Goal: Information Seeking & Learning: Learn about a topic

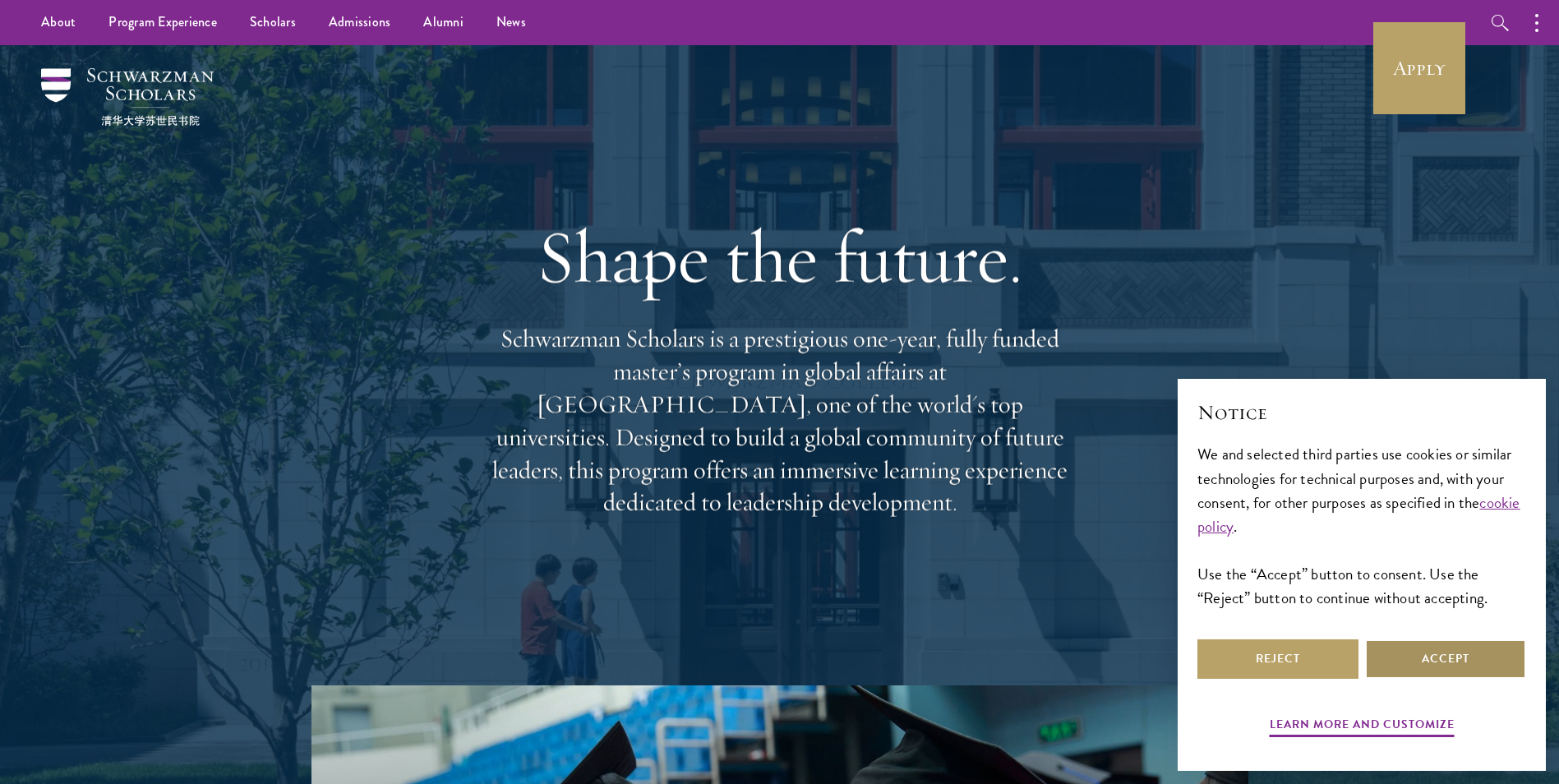
click at [1407, 665] on button "Accept" at bounding box center [1446, 659] width 161 height 39
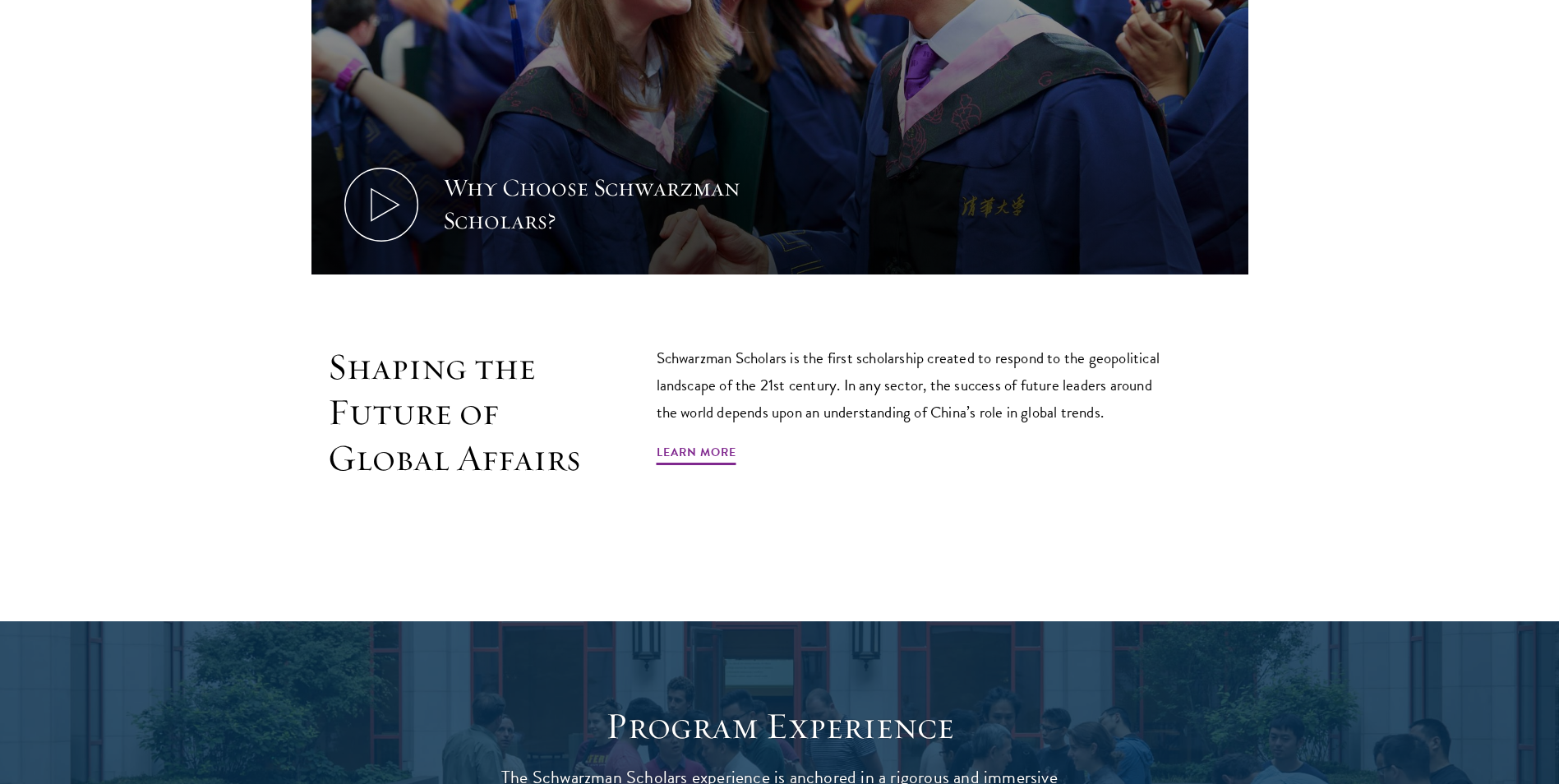
scroll to position [1068, 0]
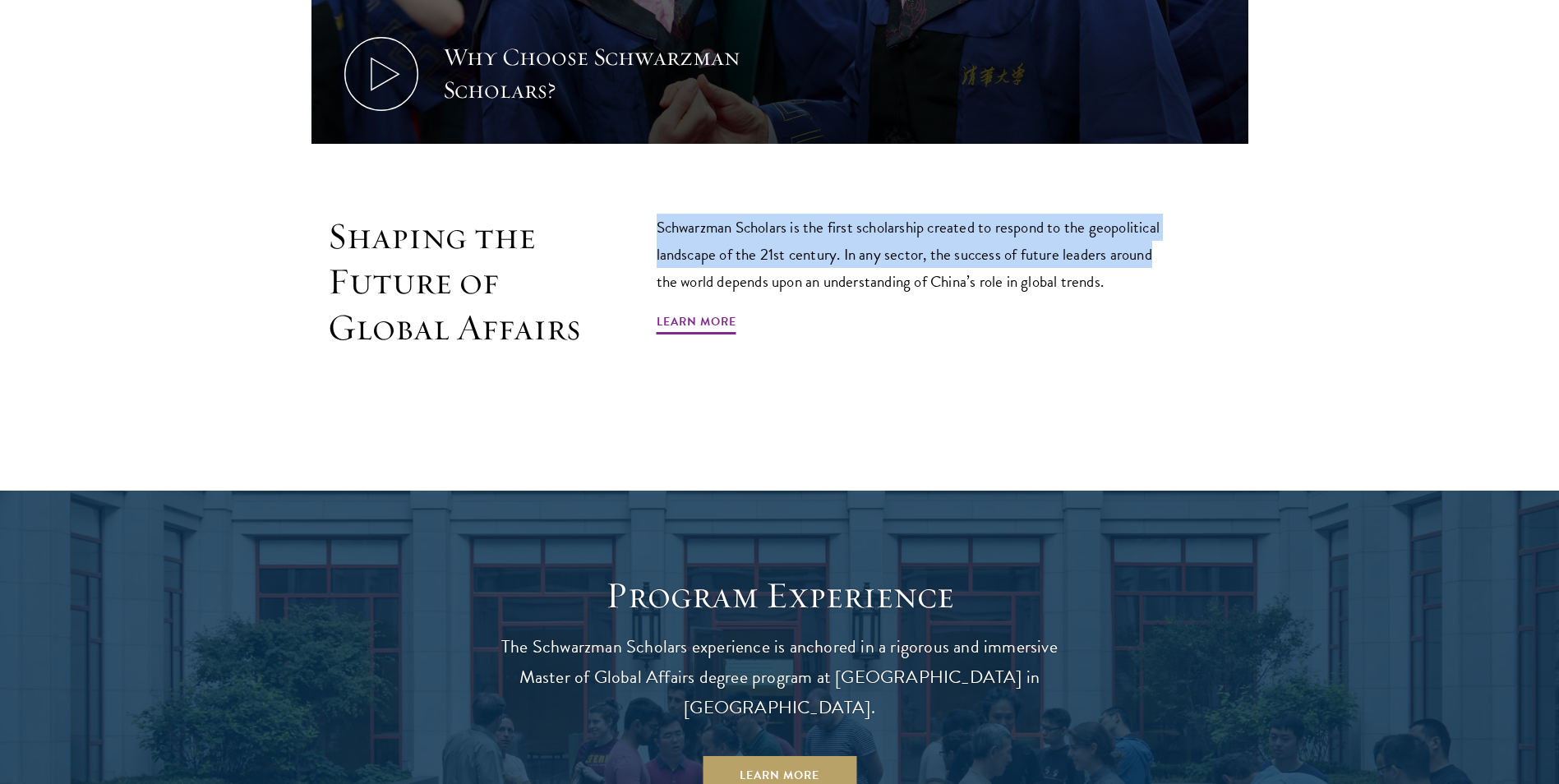
drag, startPoint x: 659, startPoint y: 226, endPoint x: 1162, endPoint y: 259, distance: 504.1
click at [1162, 259] on p "Schwarzman Scholars is the first scholarship created to respond to the geopolit…" at bounding box center [915, 254] width 518 height 81
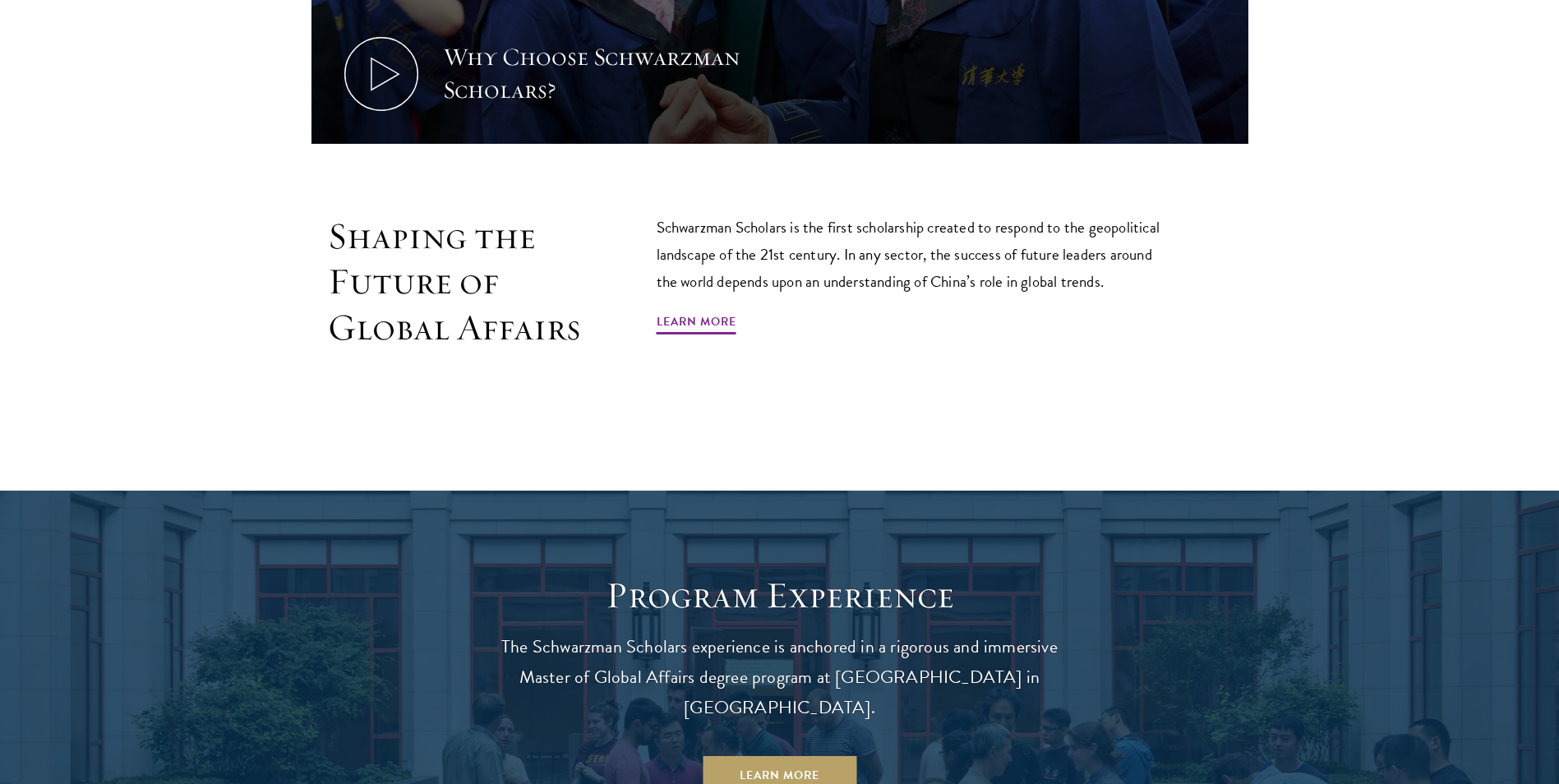
drag, startPoint x: 1162, startPoint y: 259, endPoint x: 1035, endPoint y: 302, distance: 134.1
click at [1035, 302] on div "Schwarzman Scholars is the first scholarship created to respond to the geopolit…" at bounding box center [915, 282] width 518 height 138
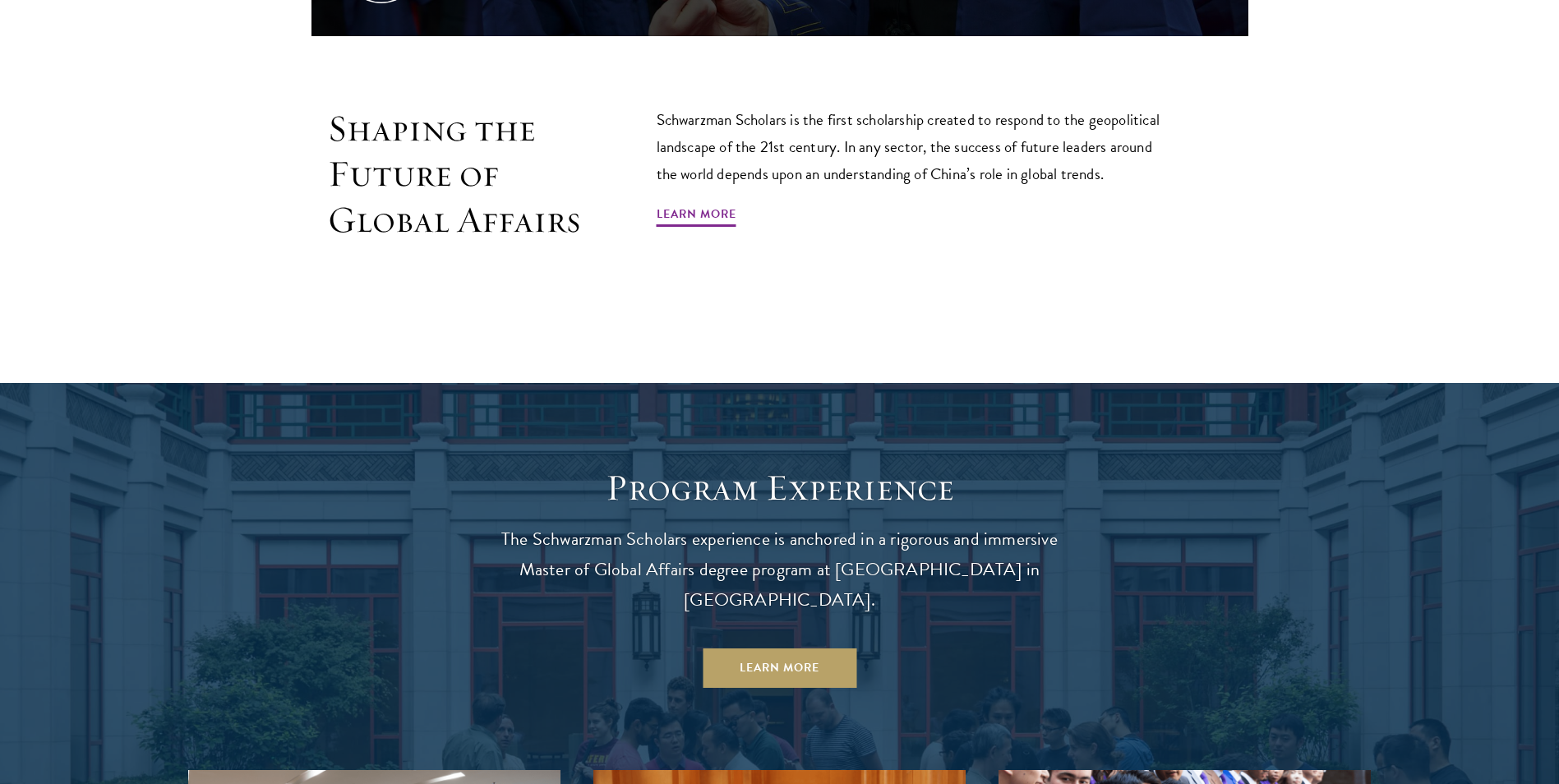
scroll to position [1642, 0]
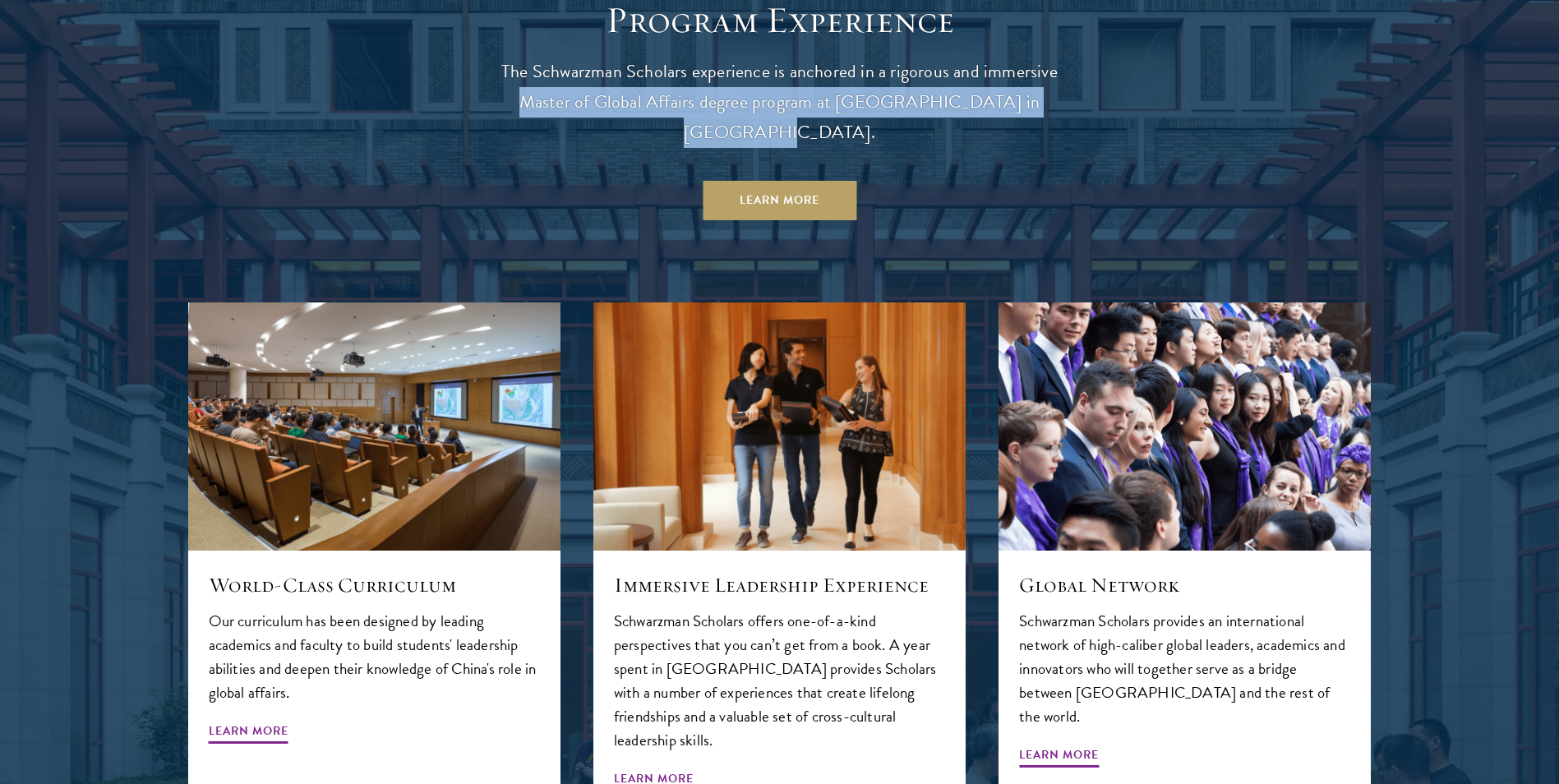
drag, startPoint x: 522, startPoint y: 100, endPoint x: 1086, endPoint y: 105, distance: 564.0
click at [1086, 105] on div "Program Experience The Schwarzman Scholars experience is anchored in a rigorous…" at bounding box center [780, 546] width 1183 height 1097
drag, startPoint x: 1086, startPoint y: 105, endPoint x: 988, endPoint y: 103, distance: 98.0
click at [988, 103] on p "The Schwarzman Scholars experience is anchored in a rigorous and immersive Mast…" at bounding box center [779, 102] width 592 height 91
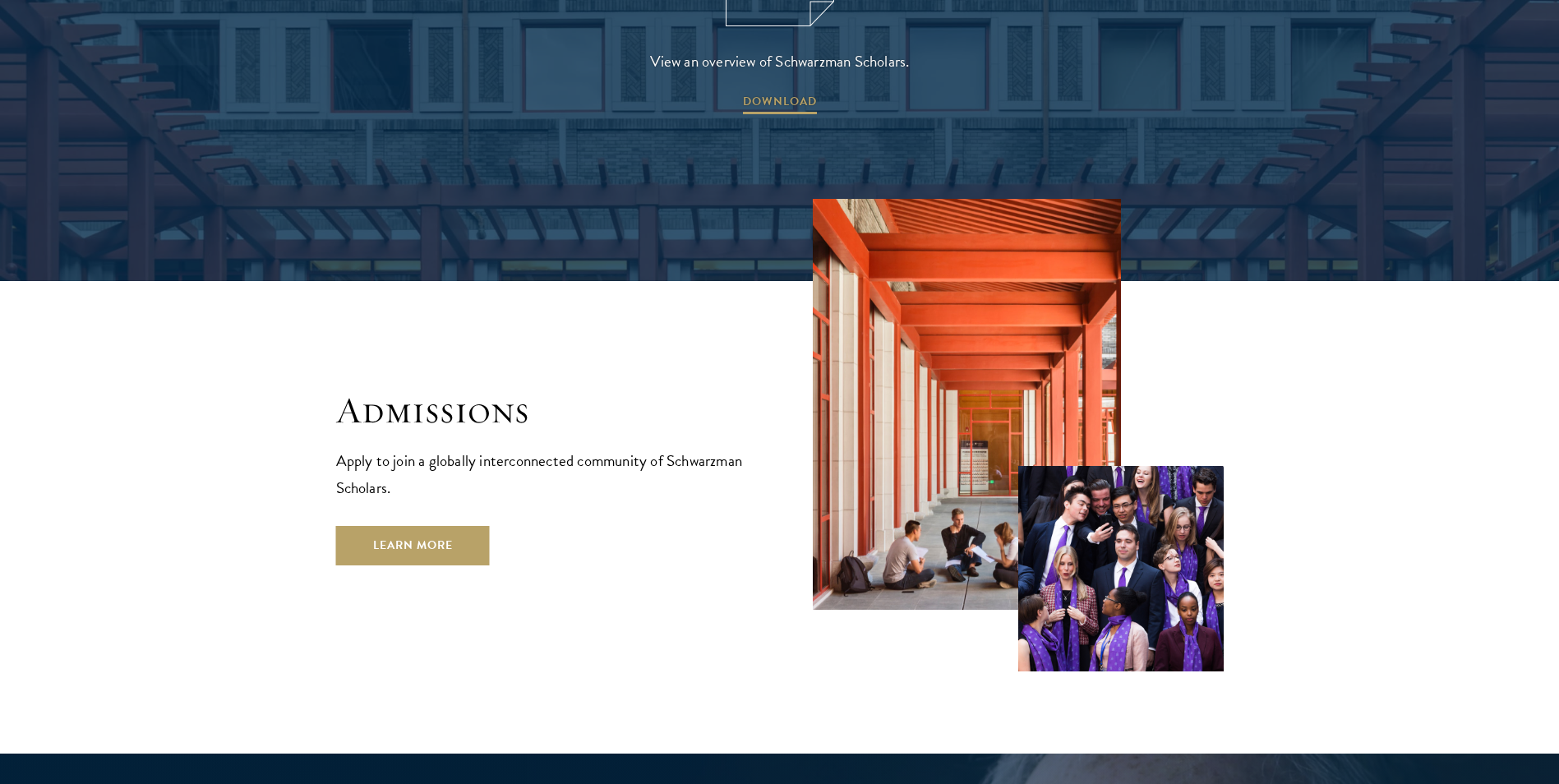
scroll to position [2875, 0]
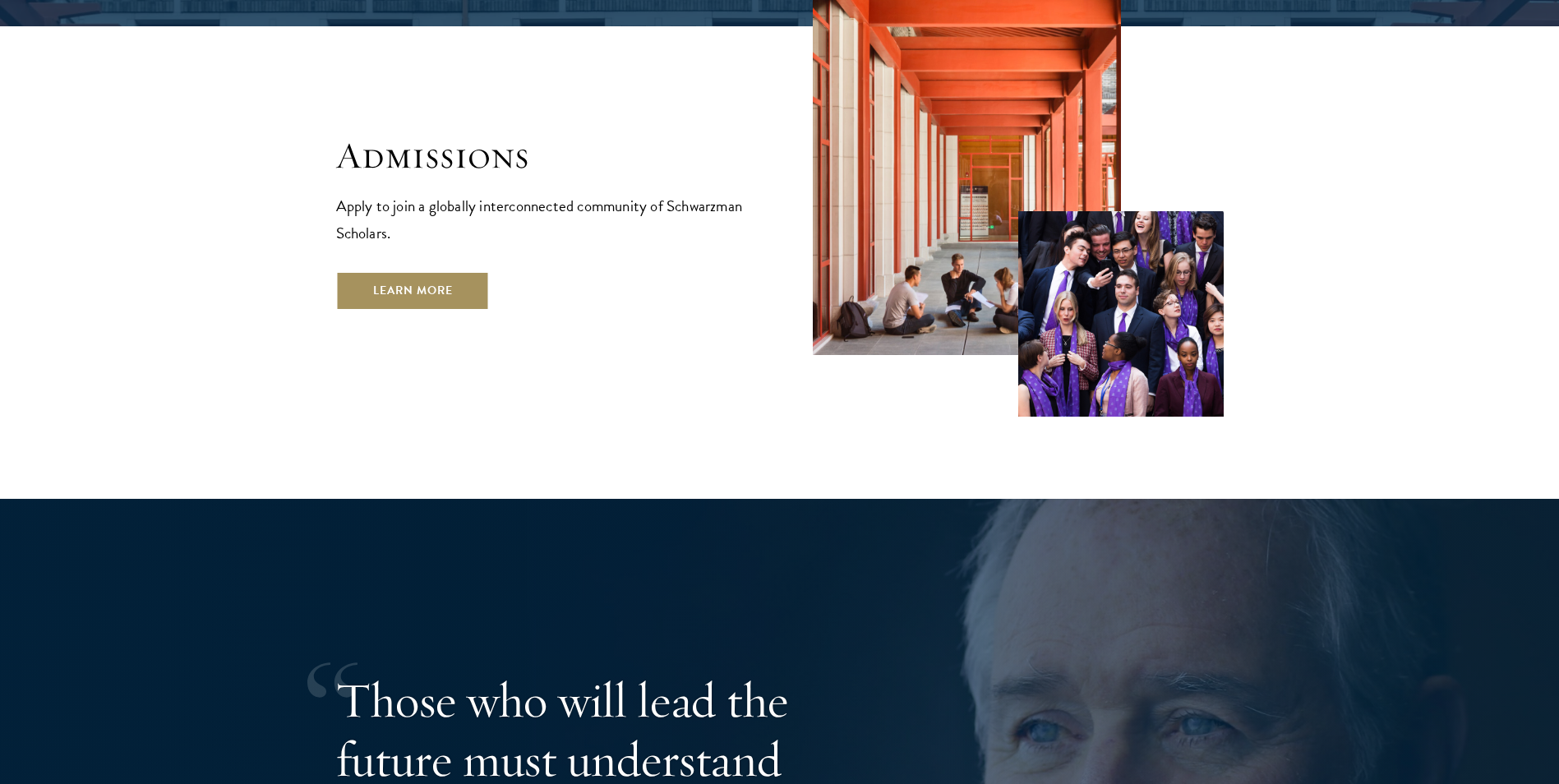
click at [400, 271] on link "Learn More" at bounding box center [413, 290] width 153 height 39
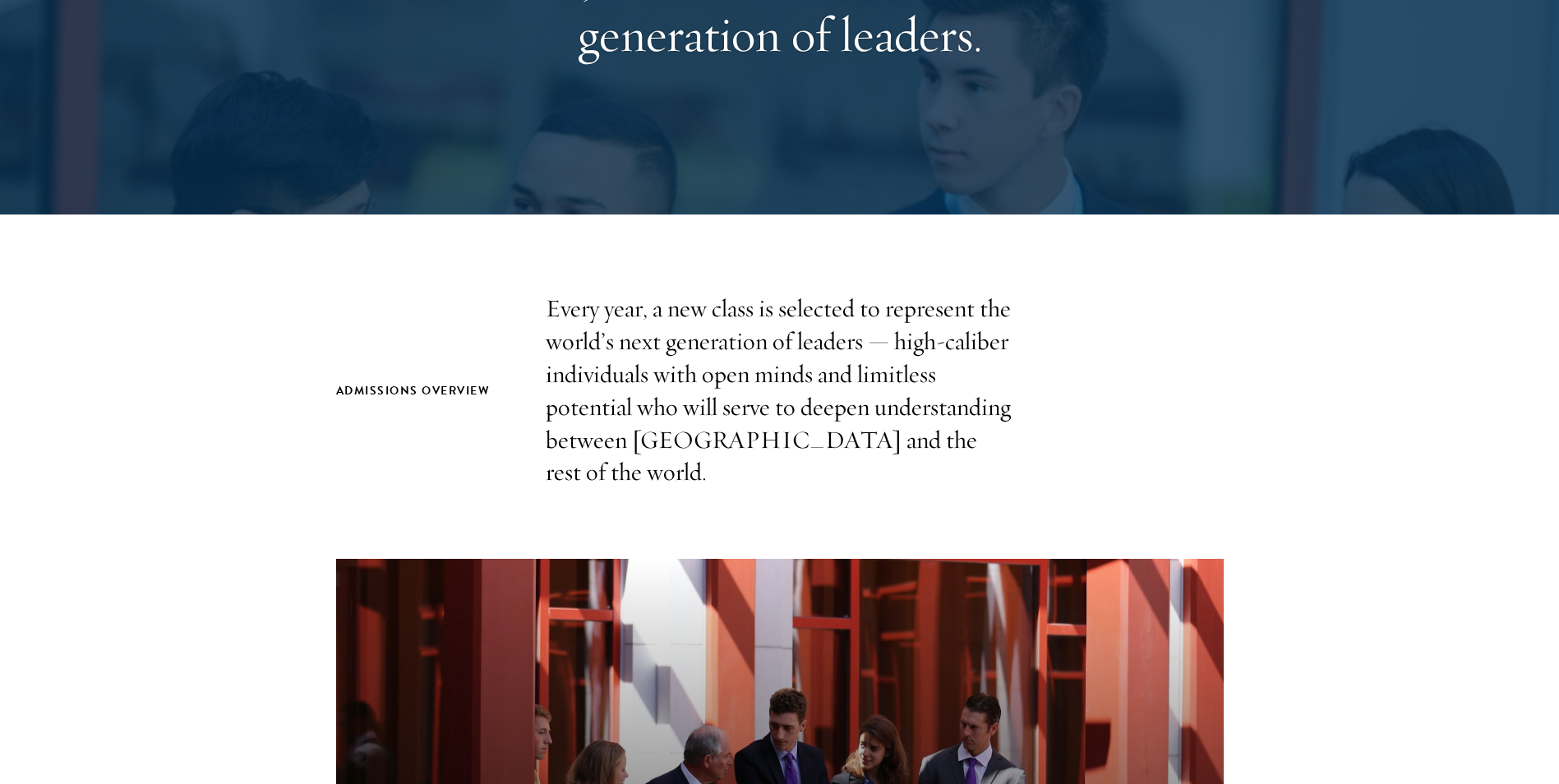
scroll to position [411, 0]
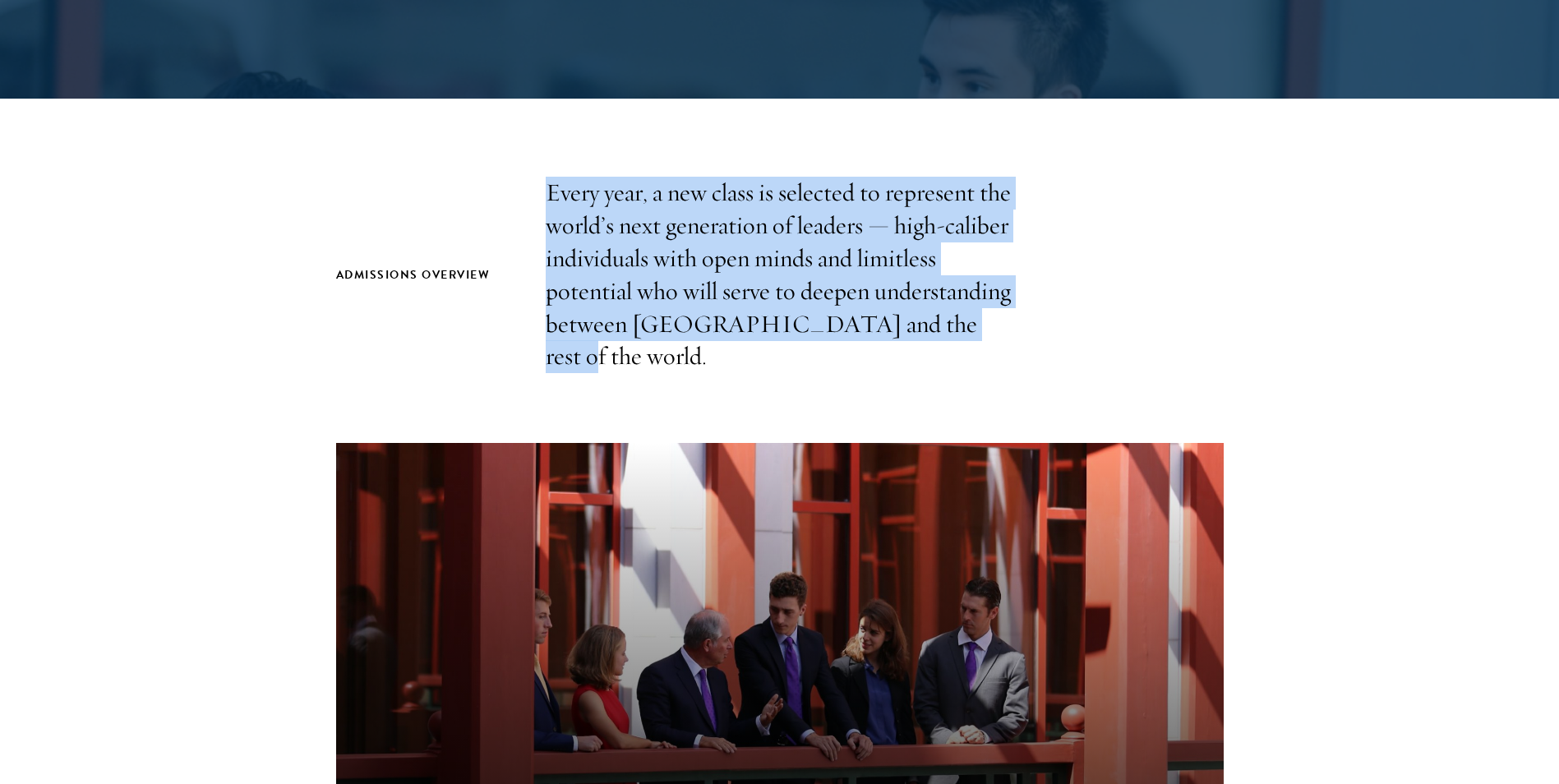
drag, startPoint x: 549, startPoint y: 191, endPoint x: 1025, endPoint y: 330, distance: 495.9
click at [1025, 330] on div "Admissions Overview Every year, a new class is selected to represent the world’…" at bounding box center [780, 275] width 888 height 196
drag, startPoint x: 1025, startPoint y: 330, endPoint x: 946, endPoint y: 337, distance: 79.3
click at [946, 337] on p "Every year, a new class is selected to represent the world’s next generation of…" at bounding box center [780, 275] width 469 height 196
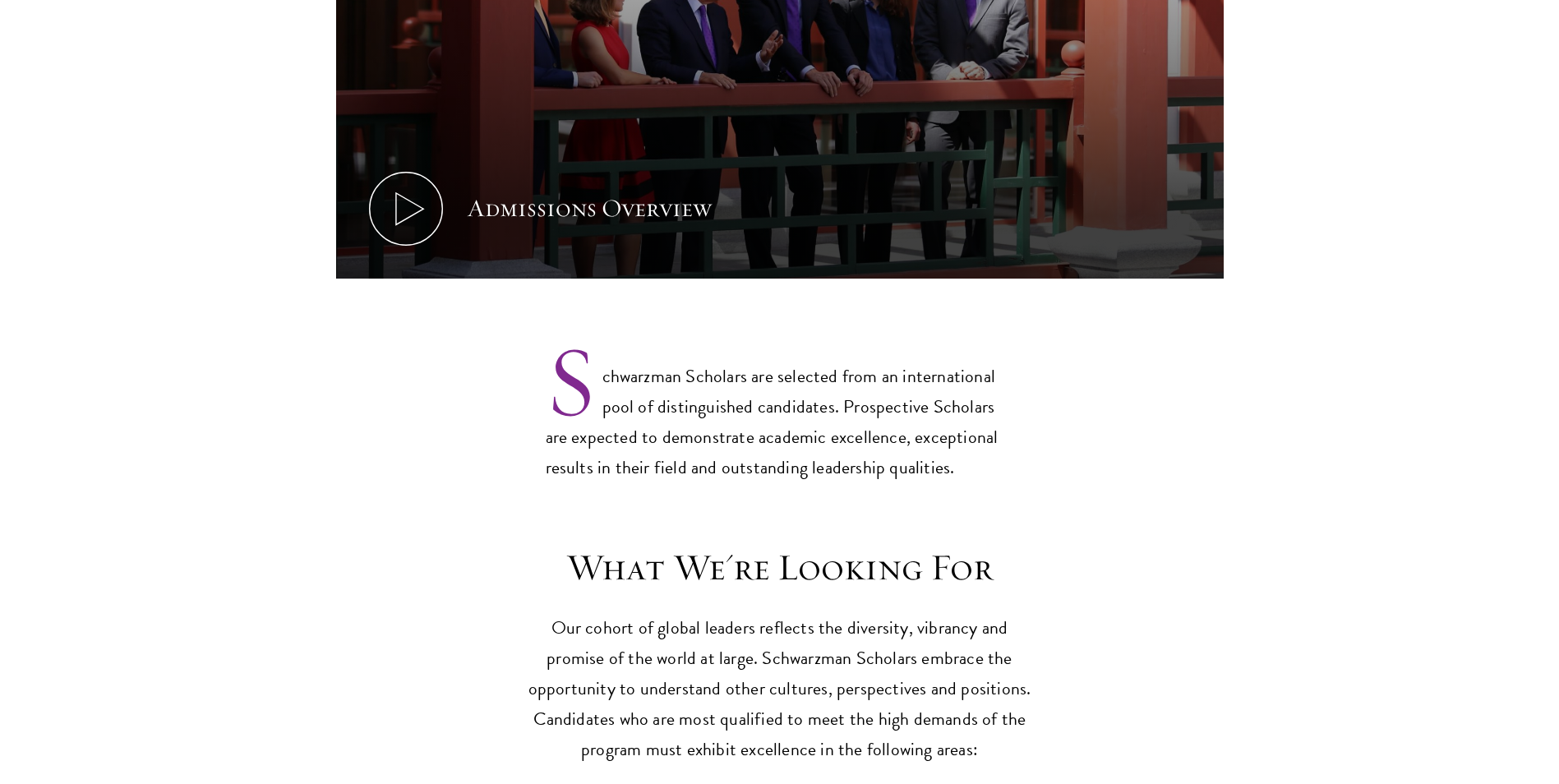
scroll to position [1314, 0]
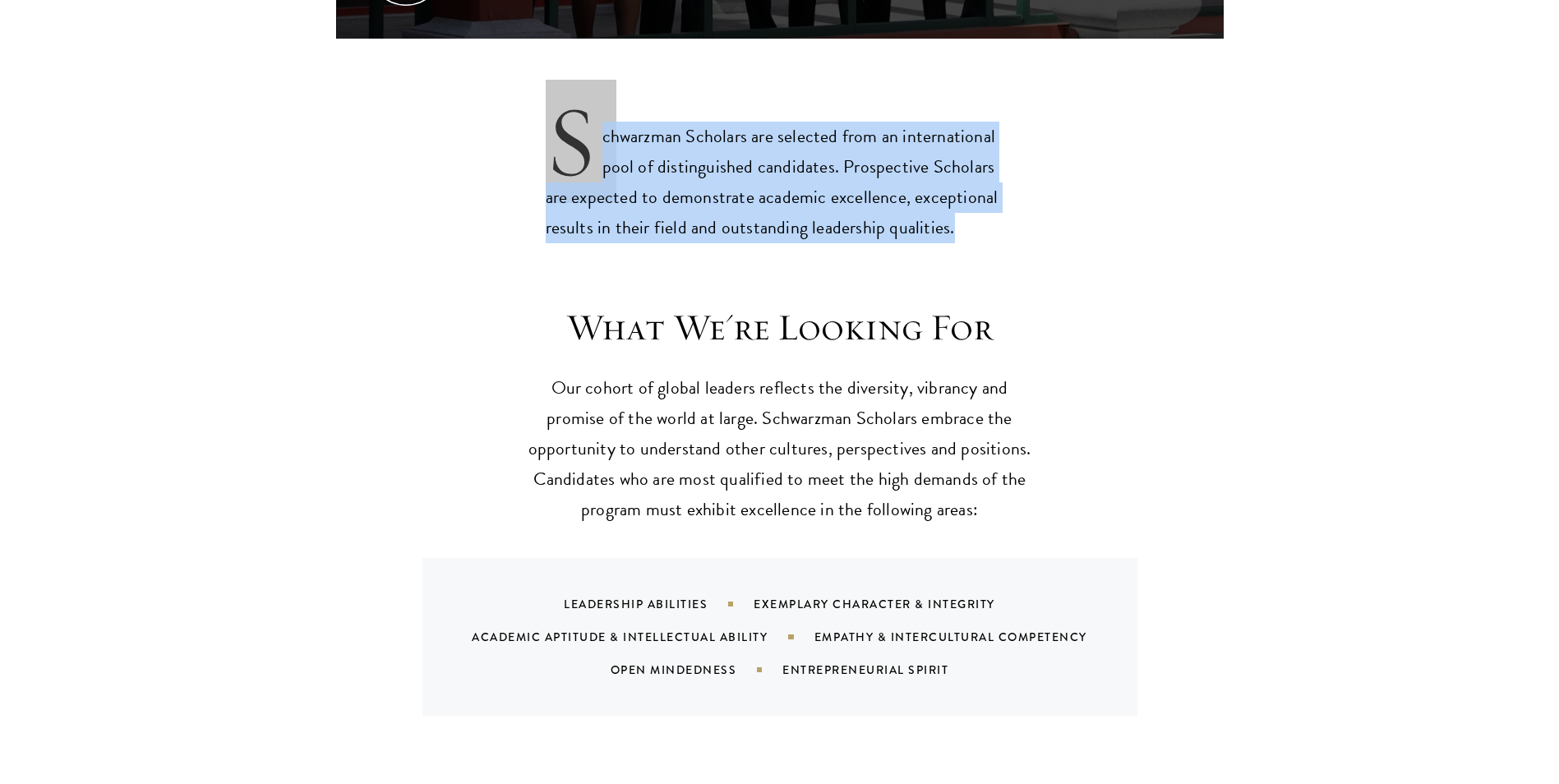
drag, startPoint x: 553, startPoint y: 105, endPoint x: 1045, endPoint y: 200, distance: 501.1
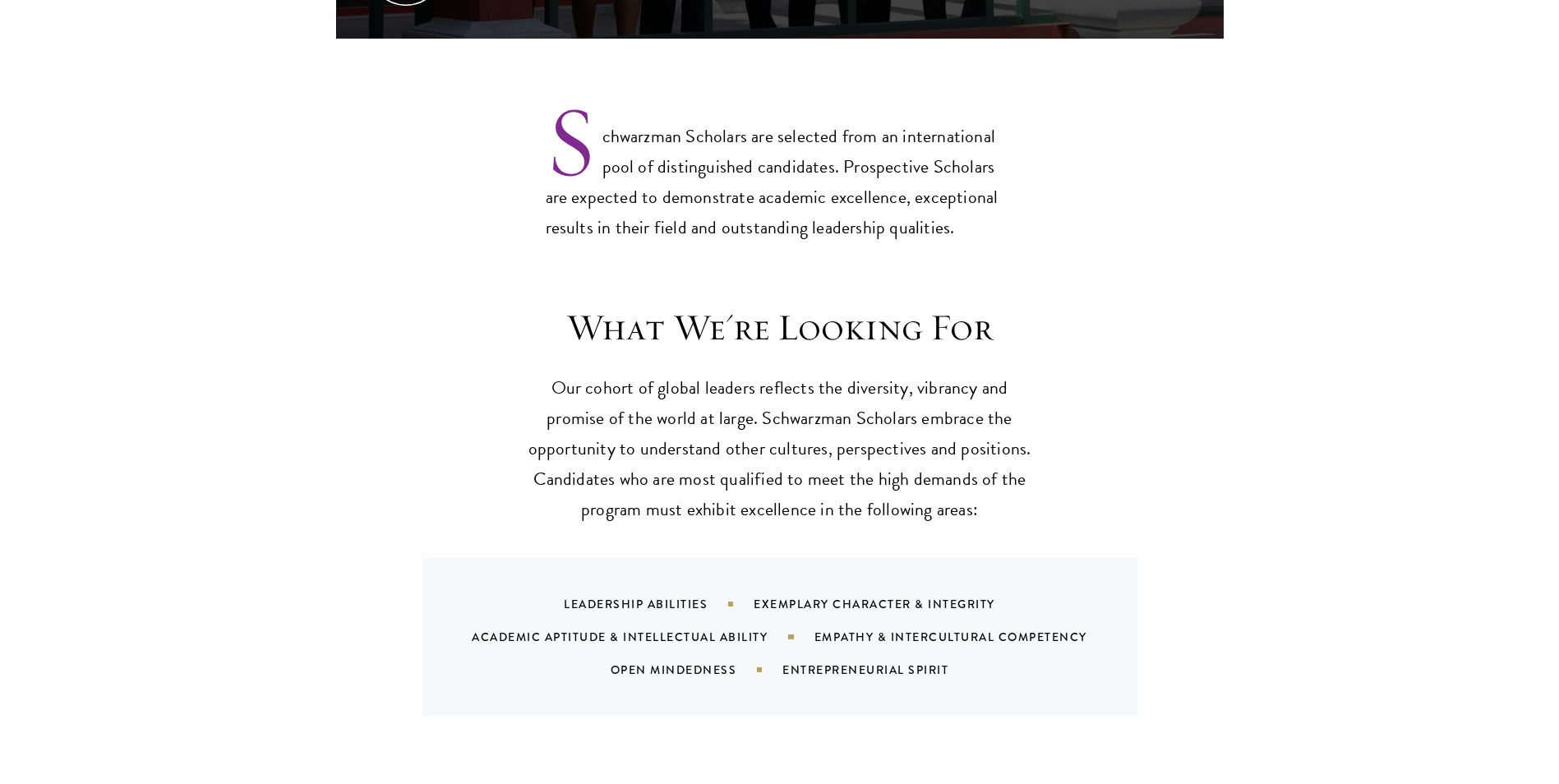
click at [582, 305] on h3 "What We're Looking For" at bounding box center [779, 328] width 509 height 46
drag, startPoint x: 556, startPoint y: 357, endPoint x: 634, endPoint y: 359, distance: 78.0
click at [634, 373] on p "Our cohort of global leaders reflects the diversity, vibrancy and promise of th…" at bounding box center [779, 449] width 509 height 152
drag, startPoint x: 634, startPoint y: 359, endPoint x: 608, endPoint y: 359, distance: 26.0
click at [608, 373] on p "Our cohort of global leaders reflects the diversity, vibrancy and promise of th…" at bounding box center [779, 449] width 509 height 152
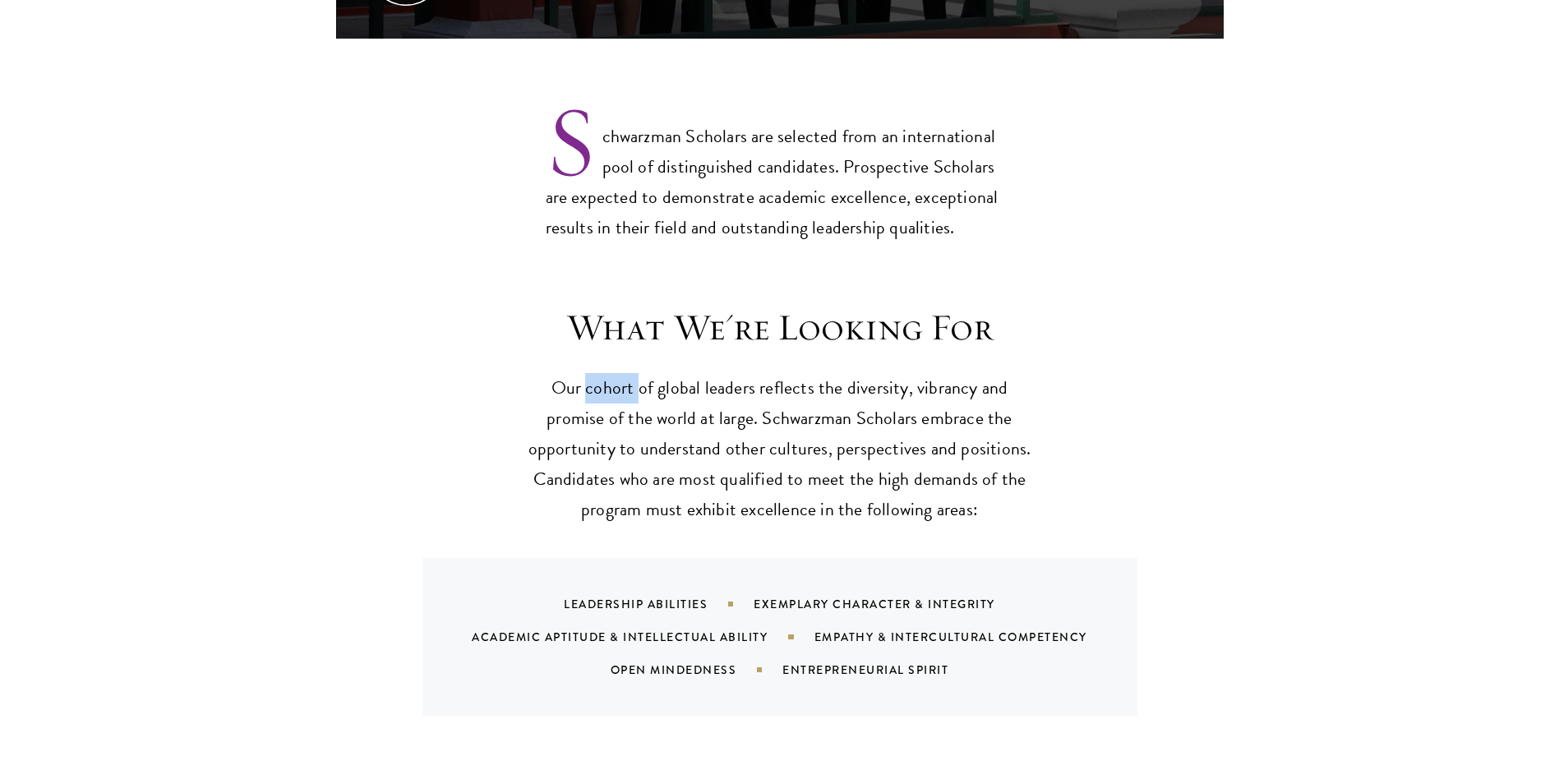
click at [608, 373] on p "Our cohort of global leaders reflects the diversity, vibrancy and promise of th…" at bounding box center [779, 449] width 509 height 152
drag, startPoint x: 608, startPoint y: 359, endPoint x: 715, endPoint y: 368, distance: 107.4
click at [715, 373] on p "Our cohort of global leaders reflects the diversity, vibrancy and promise of th…" at bounding box center [779, 449] width 509 height 152
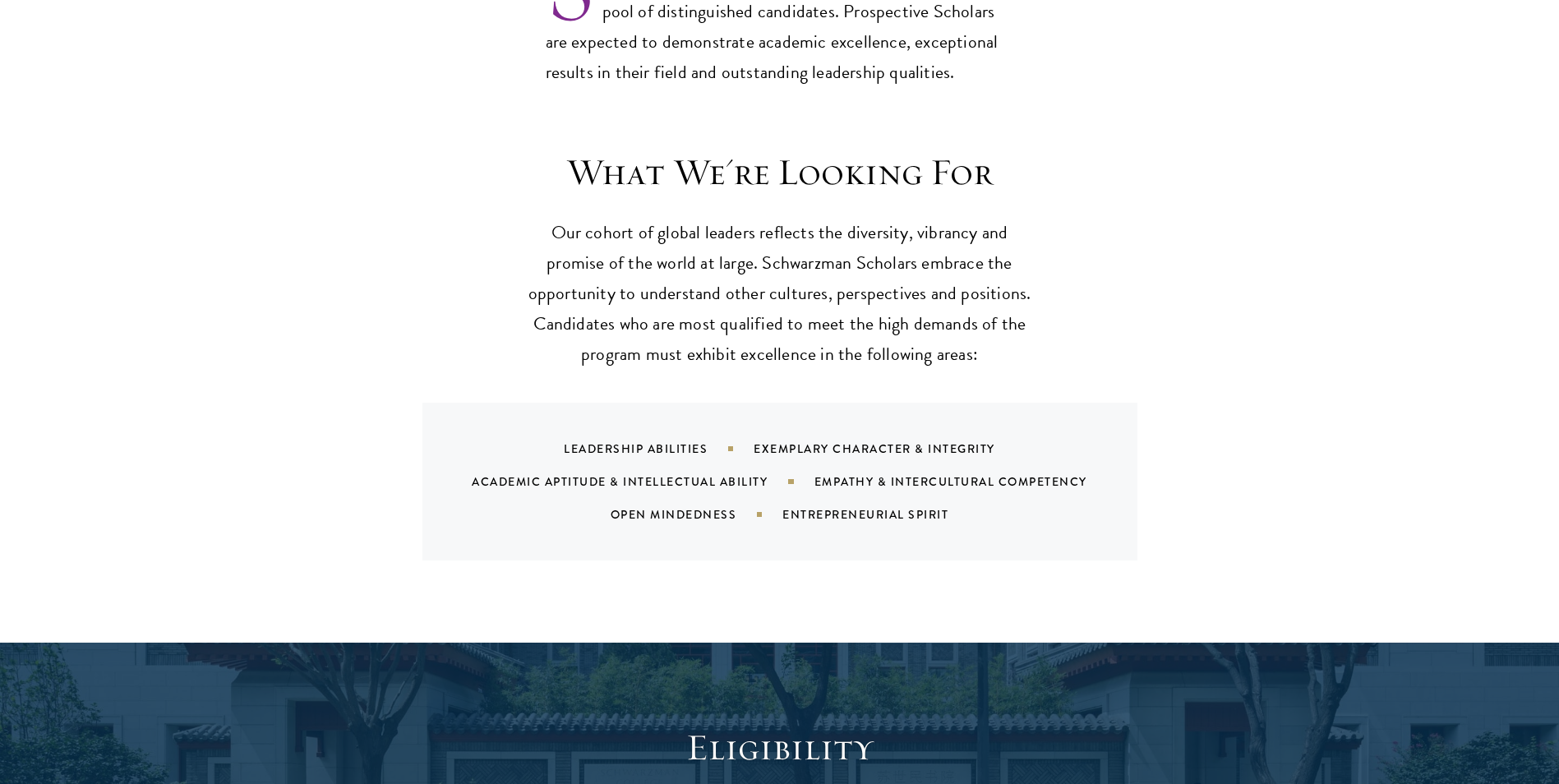
scroll to position [1642, 0]
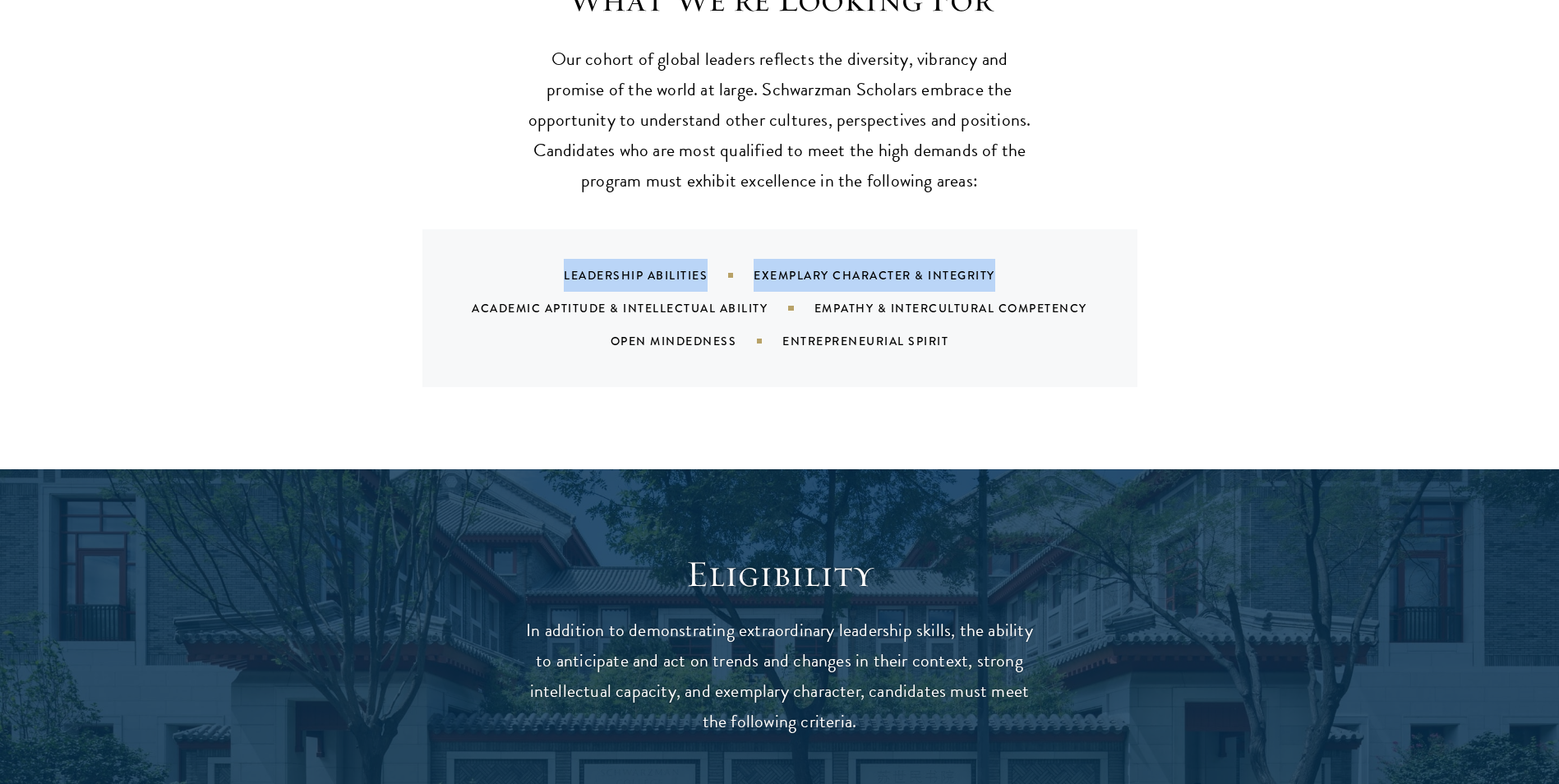
drag, startPoint x: 561, startPoint y: 248, endPoint x: 1017, endPoint y: 241, distance: 456.1
click at [1017, 258] on div "Leadership Abilities Exemplary Character & Integrity Academic Aptitude & Intell…" at bounding box center [800, 307] width 676 height 99
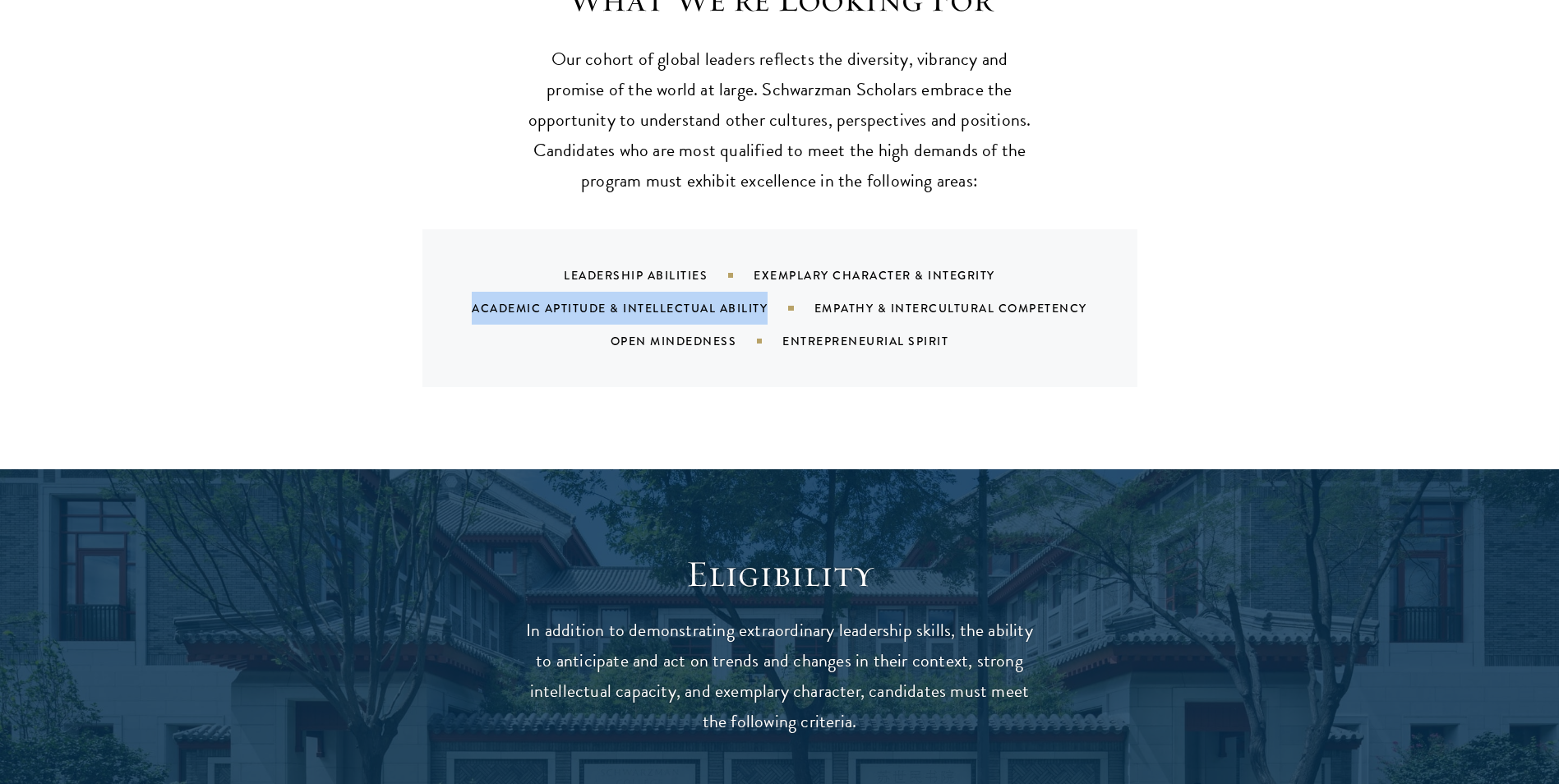
drag, startPoint x: 469, startPoint y: 274, endPoint x: 770, endPoint y: 276, distance: 301.0
click at [770, 276] on div "Leadership Abilities Exemplary Character & Integrity Academic Aptitude & Intell…" at bounding box center [800, 307] width 676 height 99
drag, startPoint x: 770, startPoint y: 276, endPoint x: 821, endPoint y: 277, distance: 51.0
click at [821, 300] on div "Empathy & Intercultural Competency" at bounding box center [971, 307] width 314 height 17
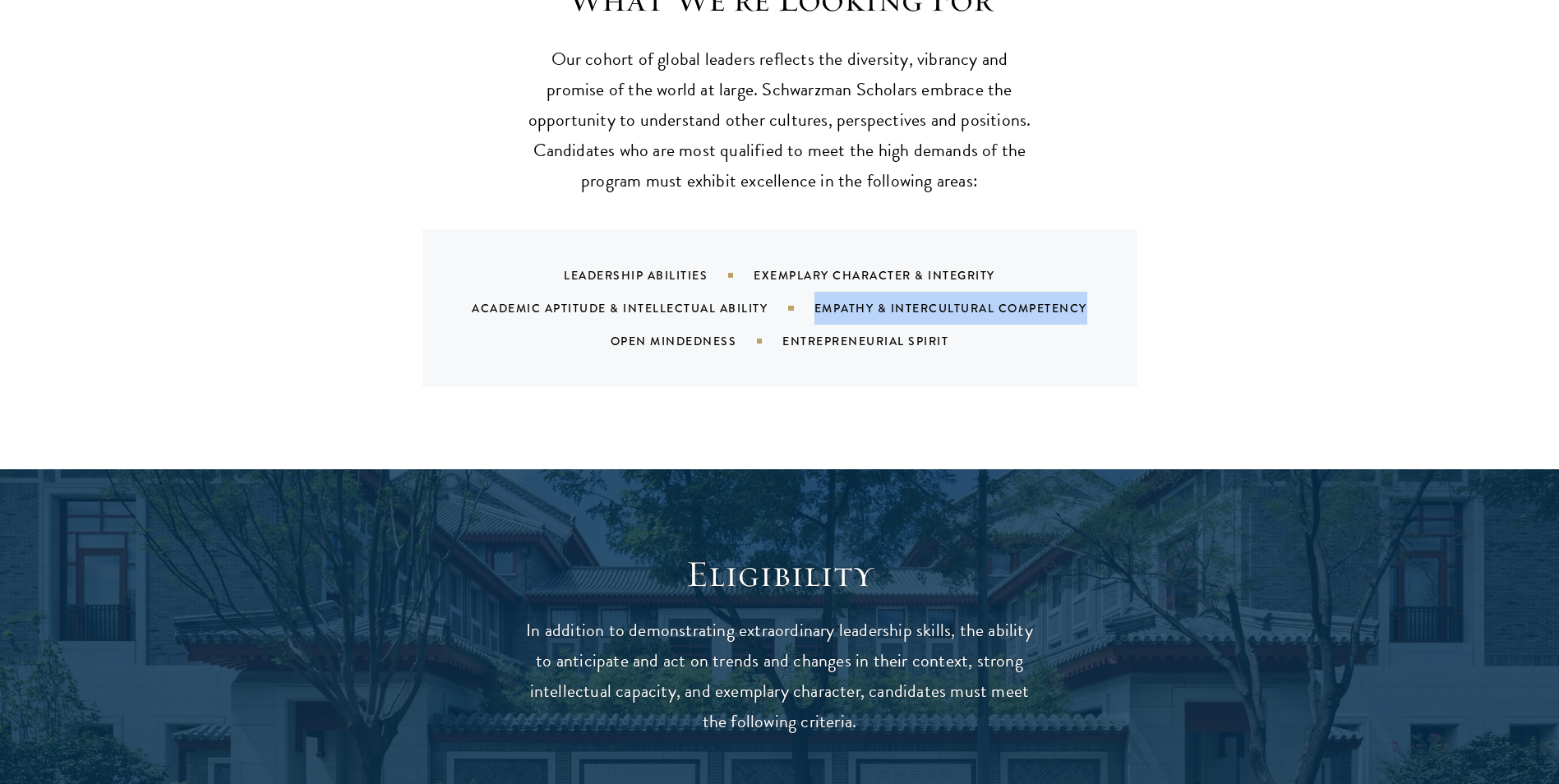
drag, startPoint x: 818, startPoint y: 277, endPoint x: 1102, endPoint y: 280, distance: 284.0
click at [1102, 300] on div "Empathy & Intercultural Competency" at bounding box center [971, 307] width 314 height 17
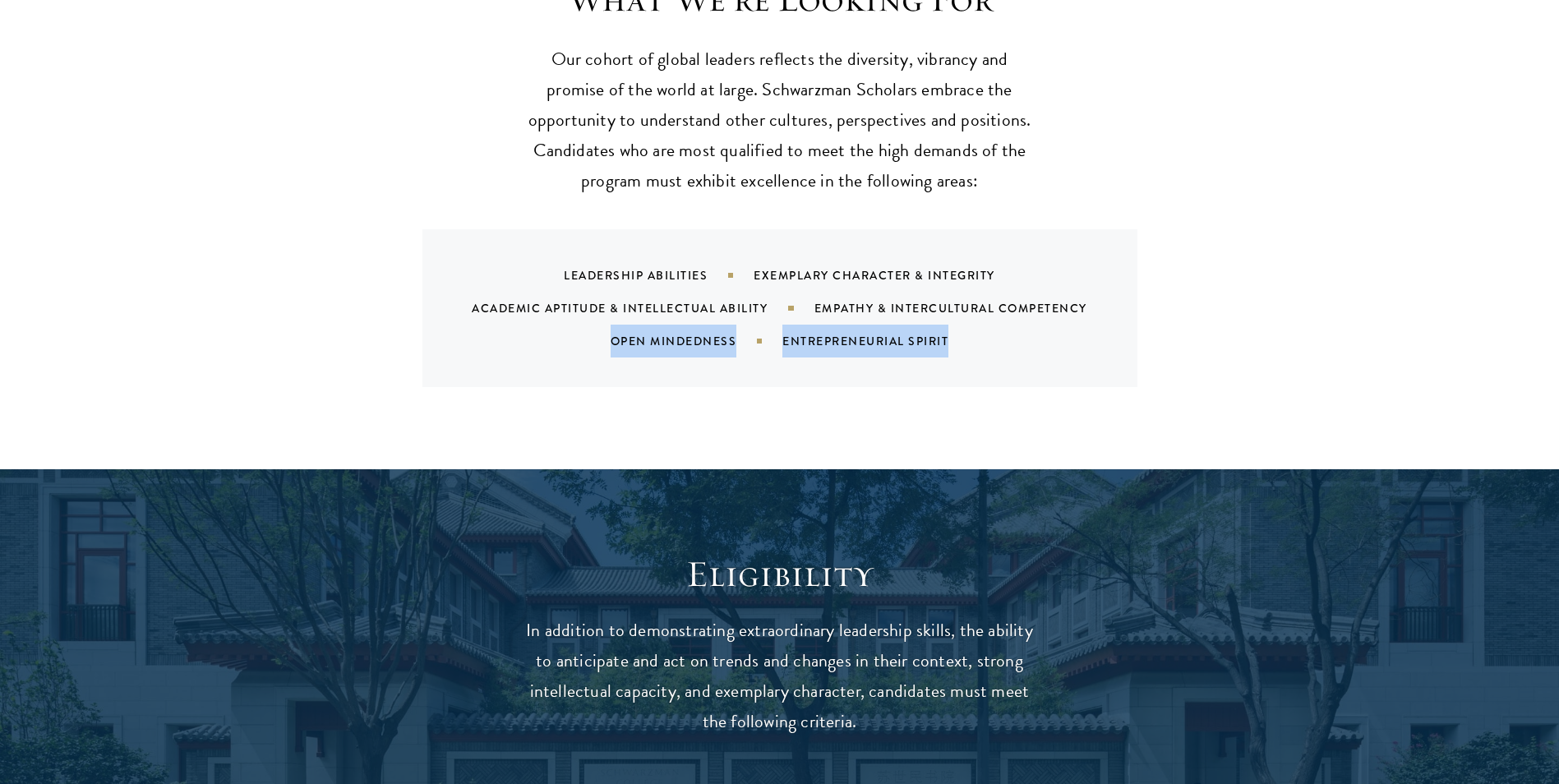
drag, startPoint x: 613, startPoint y: 308, endPoint x: 953, endPoint y: 309, distance: 340.0
click at [953, 309] on div "Leadership Abilities Exemplary Character & Integrity Academic Aptitude & Intell…" at bounding box center [800, 307] width 676 height 99
drag, startPoint x: 953, startPoint y: 309, endPoint x: 823, endPoint y: 343, distance: 134.4
click at [823, 343] on div "Leadership Abilities Exemplary Character & Integrity Academic Aptitude & Intell…" at bounding box center [780, 308] width 715 height 158
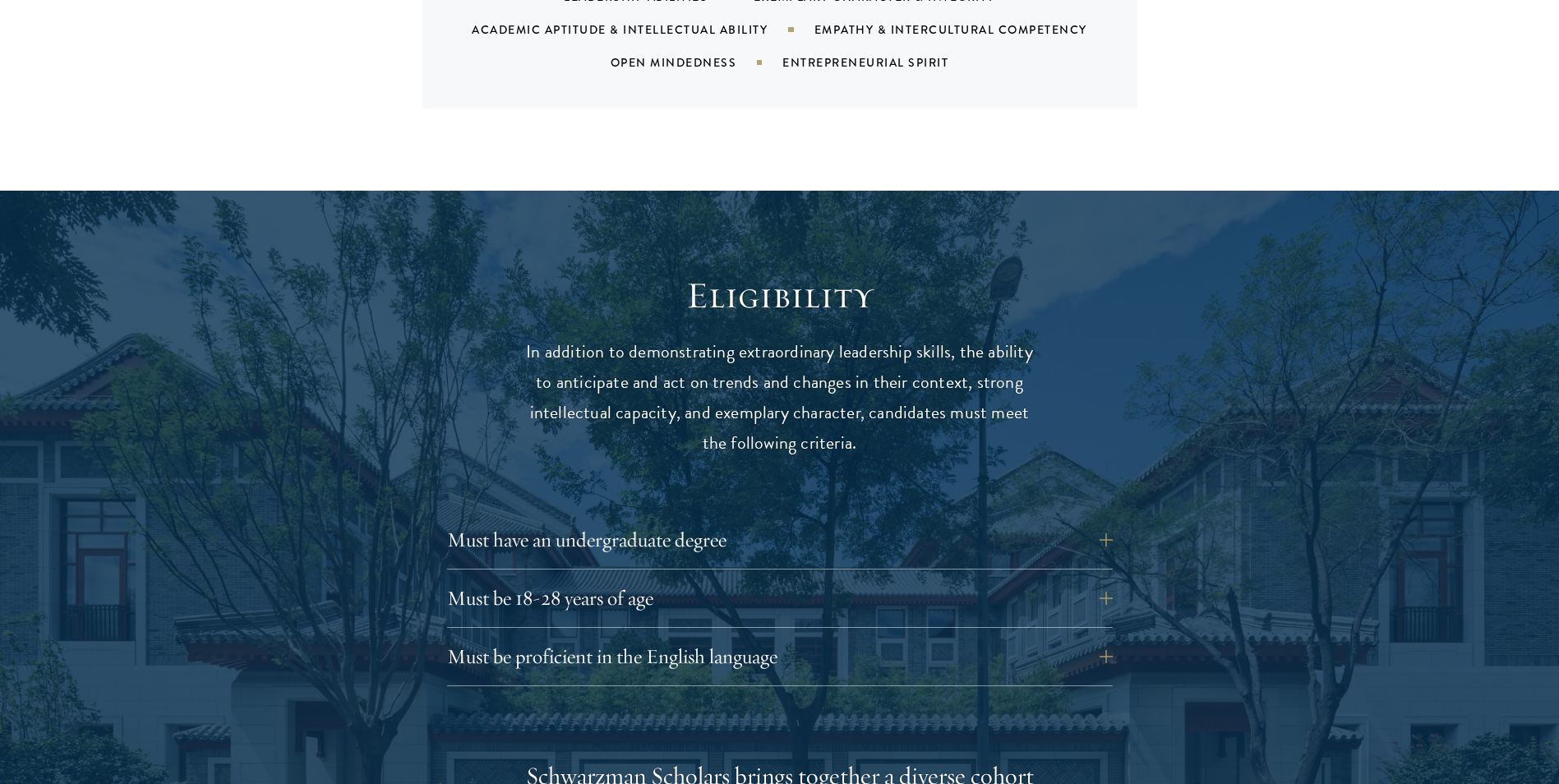
scroll to position [1972, 0]
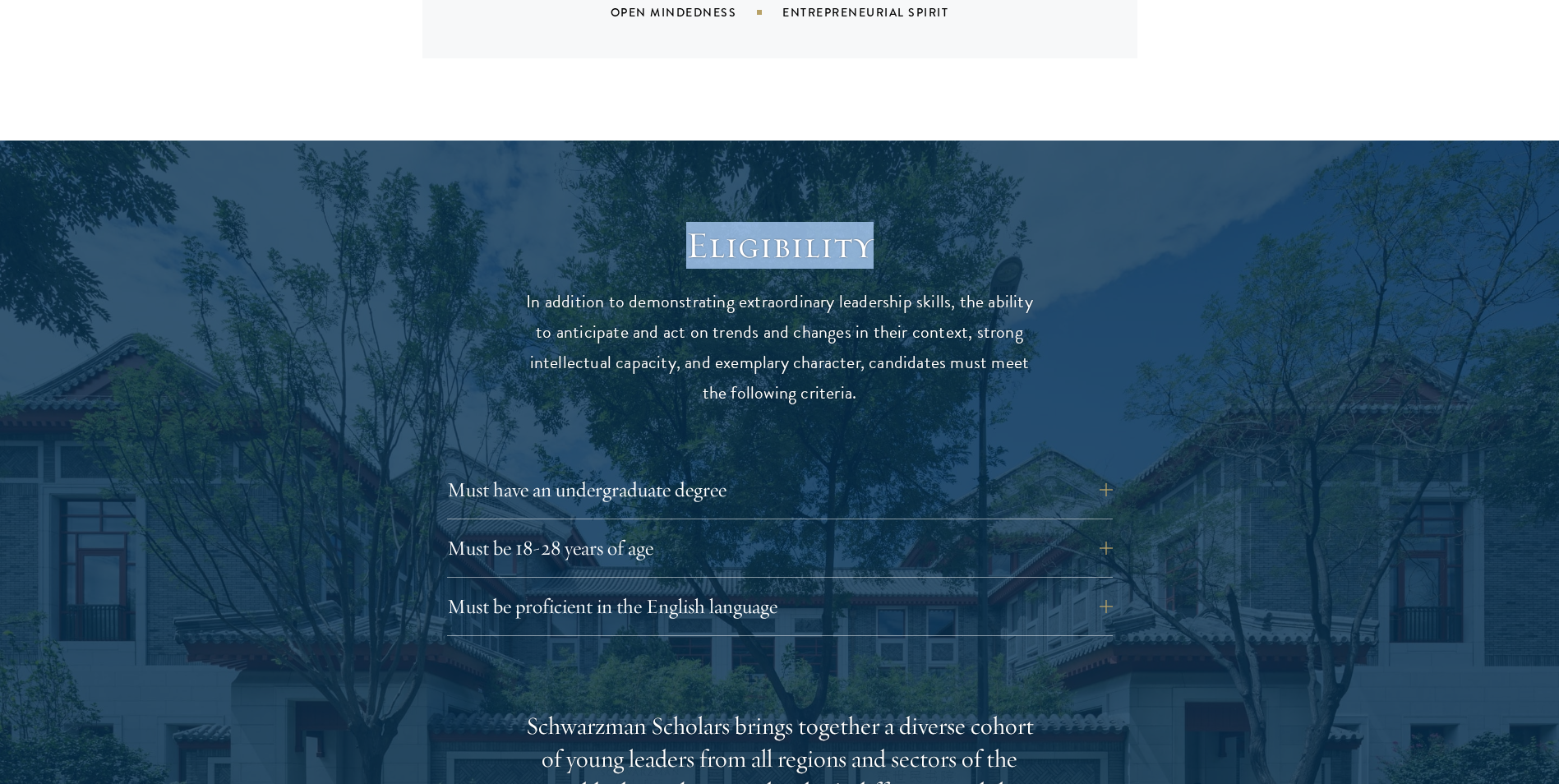
drag, startPoint x: 693, startPoint y: 211, endPoint x: 944, endPoint y: 235, distance: 252.1
click at [944, 235] on h2 "Eligibility" at bounding box center [779, 245] width 509 height 46
drag, startPoint x: 944, startPoint y: 235, endPoint x: 539, endPoint y: 272, distance: 406.7
click at [573, 286] on p "In addition to demonstrating extraordinary leadership skills, the ability to an…" at bounding box center [779, 347] width 509 height 122
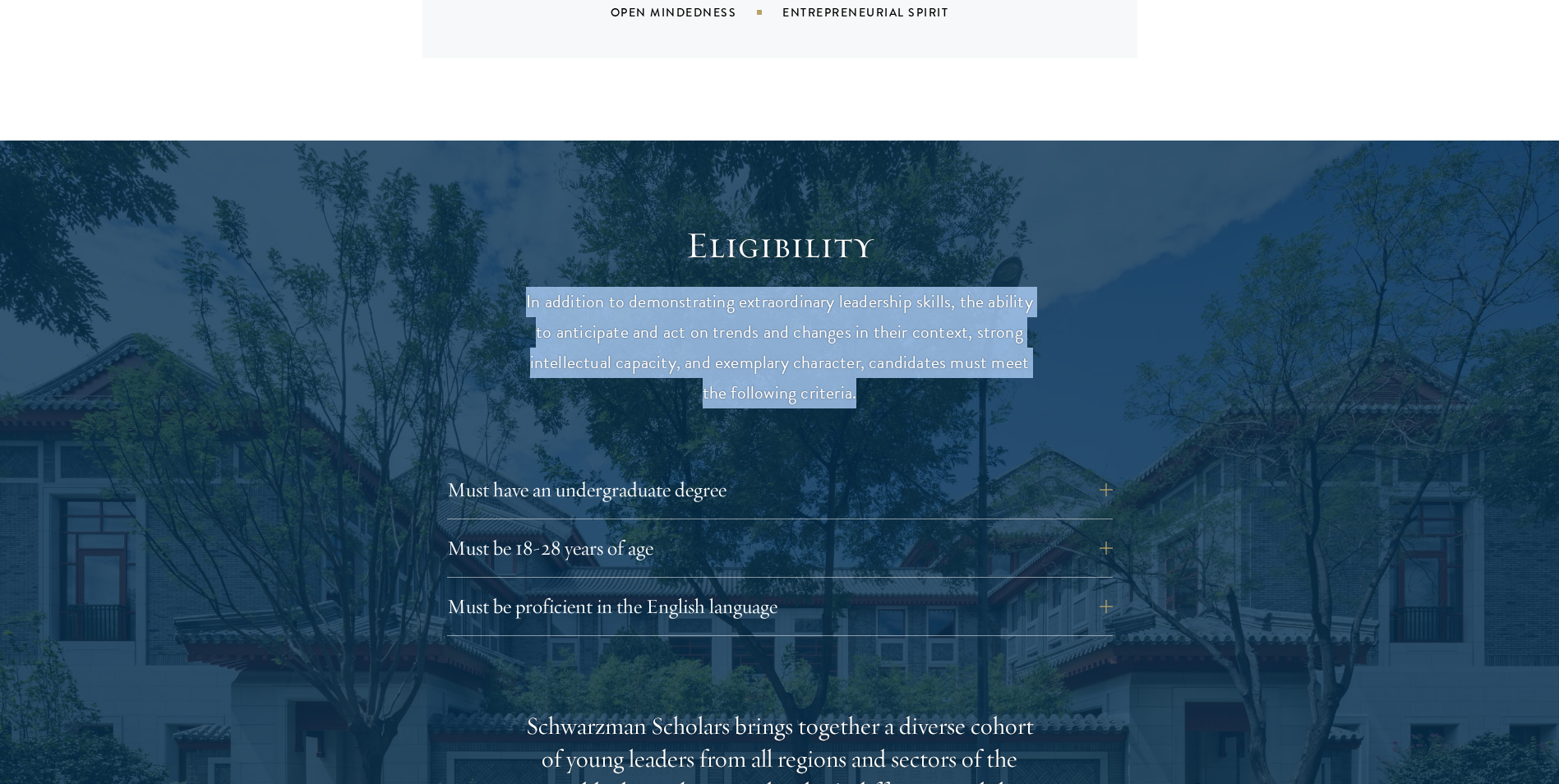
drag, startPoint x: 528, startPoint y: 272, endPoint x: 1020, endPoint y: 373, distance: 502.3
click at [1020, 373] on p "In addition to demonstrating extraordinary leadership skills, the ability to an…" at bounding box center [779, 347] width 509 height 122
drag, startPoint x: 1020, startPoint y: 373, endPoint x: 846, endPoint y: 361, distance: 174.4
click at [846, 361] on p "In addition to demonstrating extraordinary leadership skills, the ability to an…" at bounding box center [779, 347] width 509 height 122
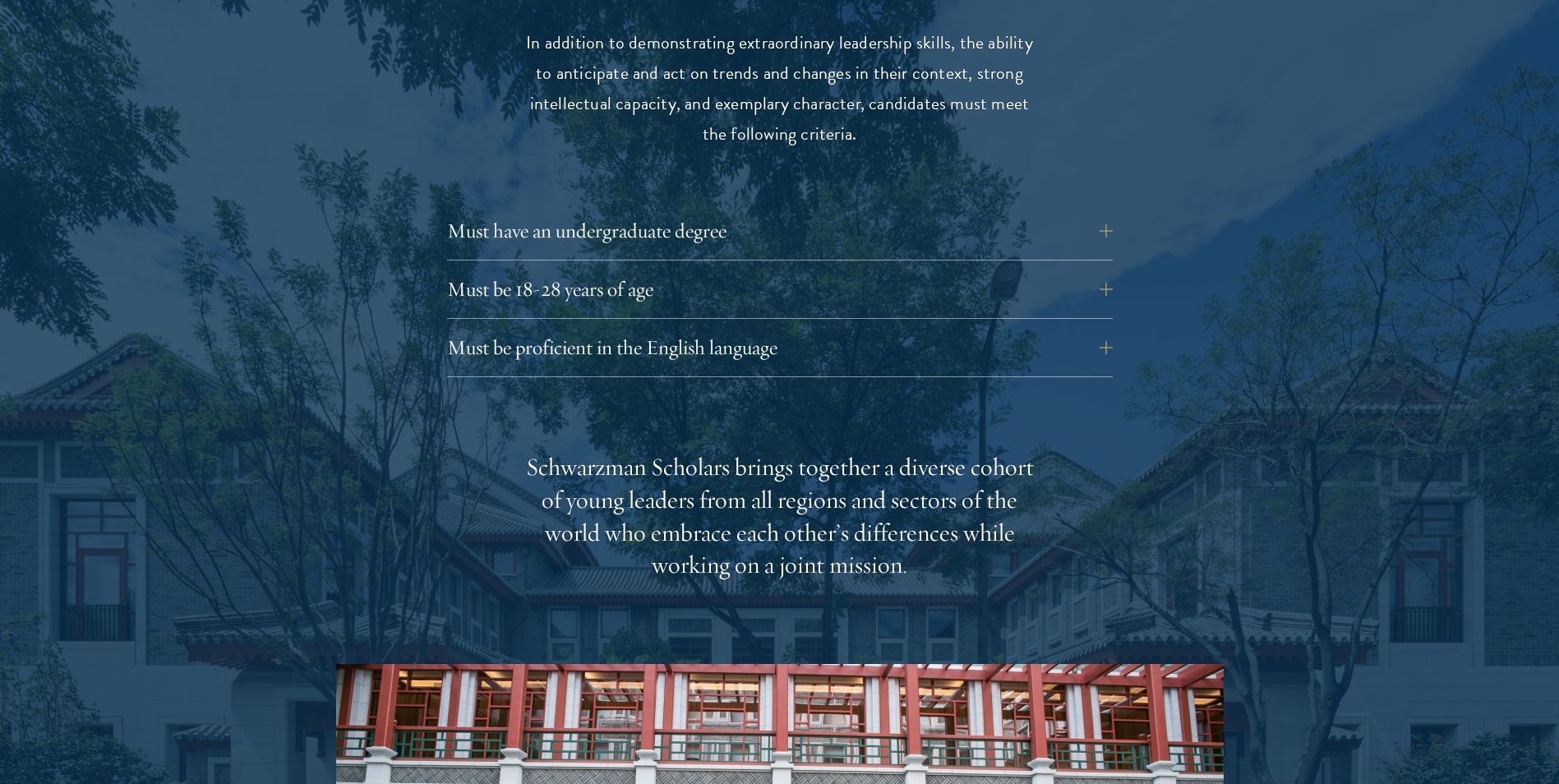
scroll to position [2300, 0]
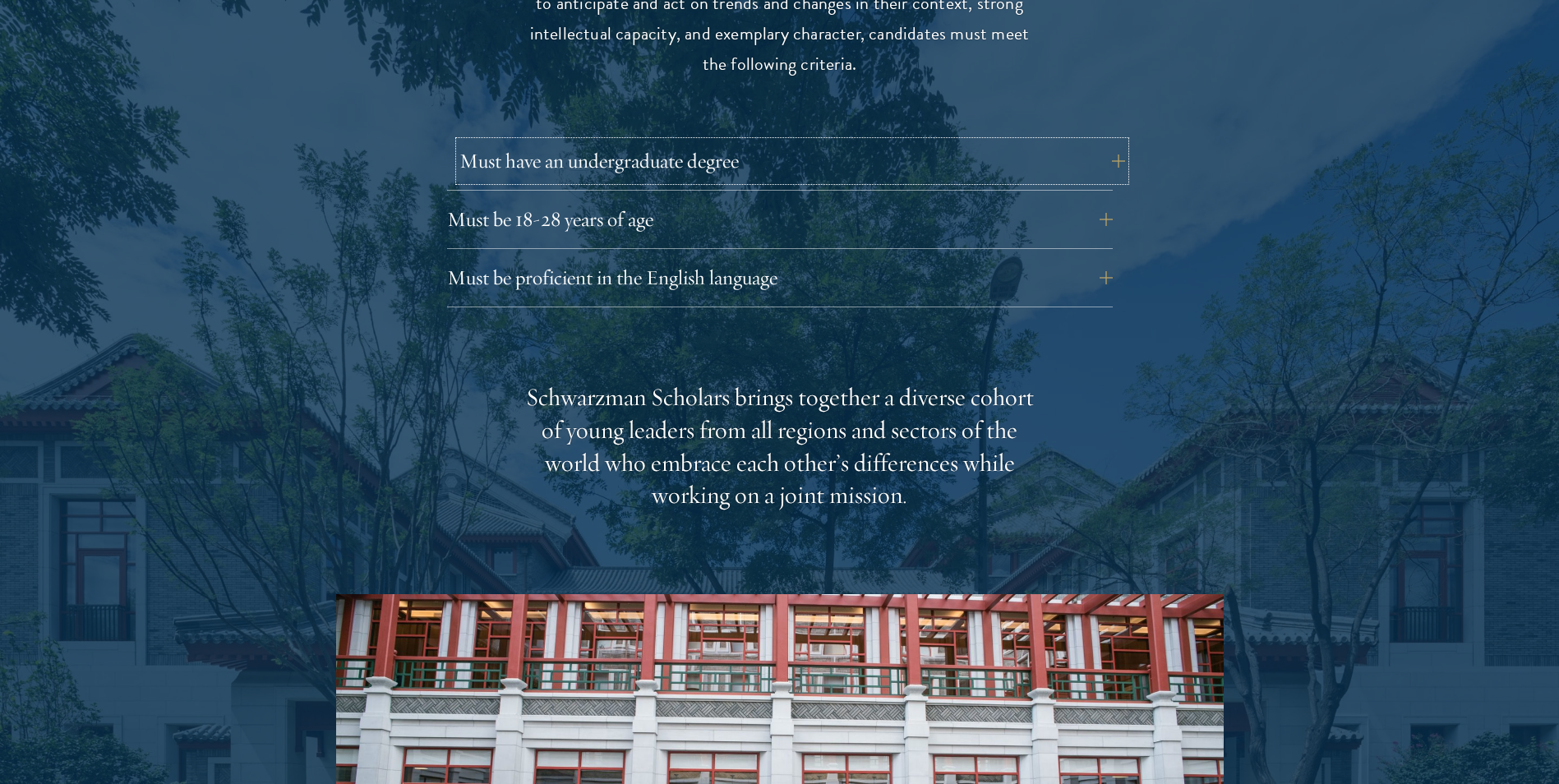
click at [606, 141] on button "Must have an undergraduate degree" at bounding box center [792, 160] width 666 height 39
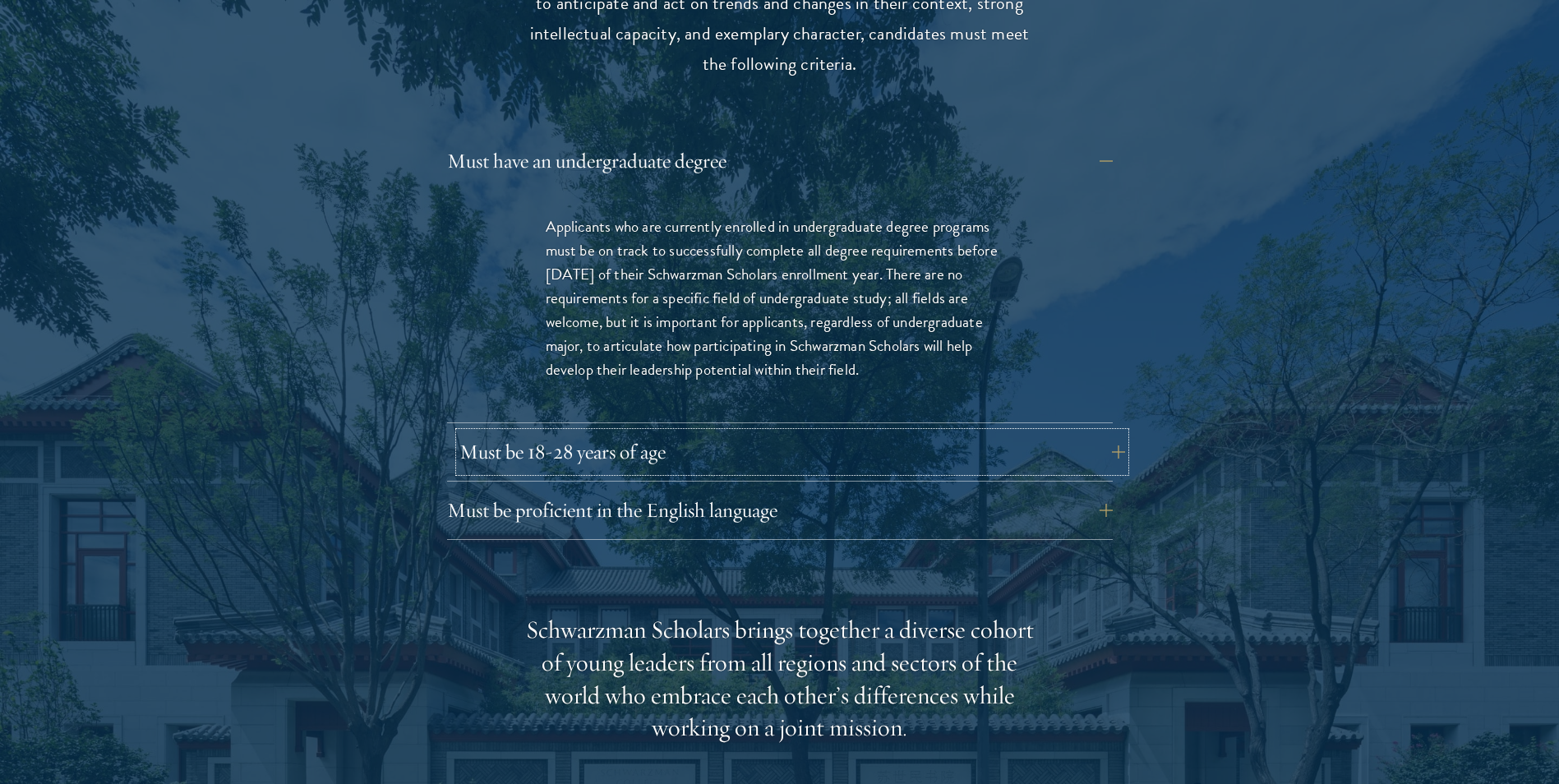
click at [592, 432] on button "Must be 18-28 years of age" at bounding box center [792, 451] width 666 height 39
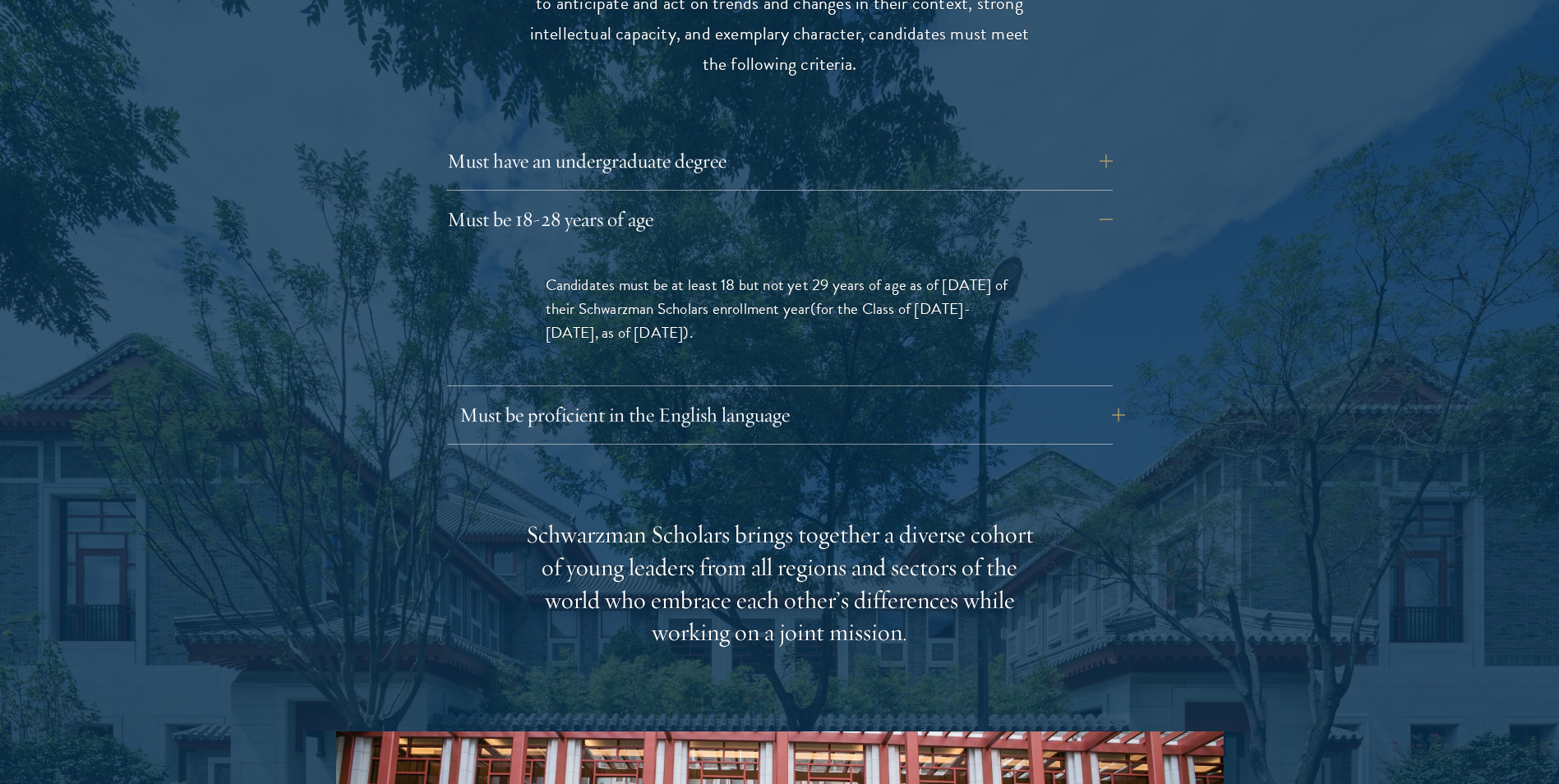
click at [620, 395] on button "Must be proficient in the English language" at bounding box center [792, 414] width 666 height 39
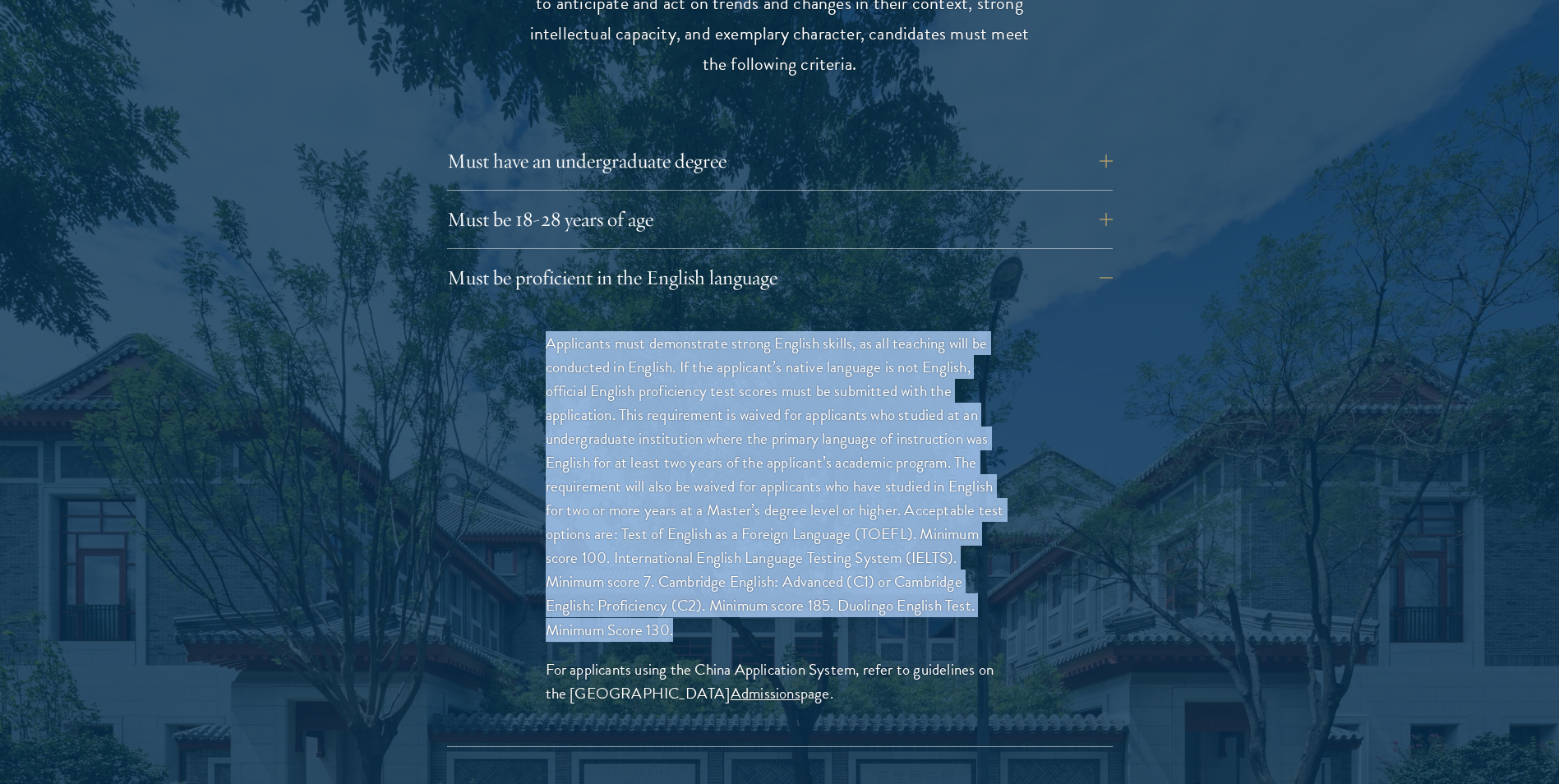
drag, startPoint x: 549, startPoint y: 310, endPoint x: 932, endPoint y: 587, distance: 472.7
click at [932, 587] on p "Applicants must demonstrate strong English skills, as all teaching will be cond…" at bounding box center [780, 486] width 469 height 310
drag, startPoint x: 932, startPoint y: 587, endPoint x: 815, endPoint y: 590, distance: 117.0
click at [815, 590] on p "Applicants must demonstrate strong English skills, as all teaching will be cond…" at bounding box center [780, 486] width 469 height 310
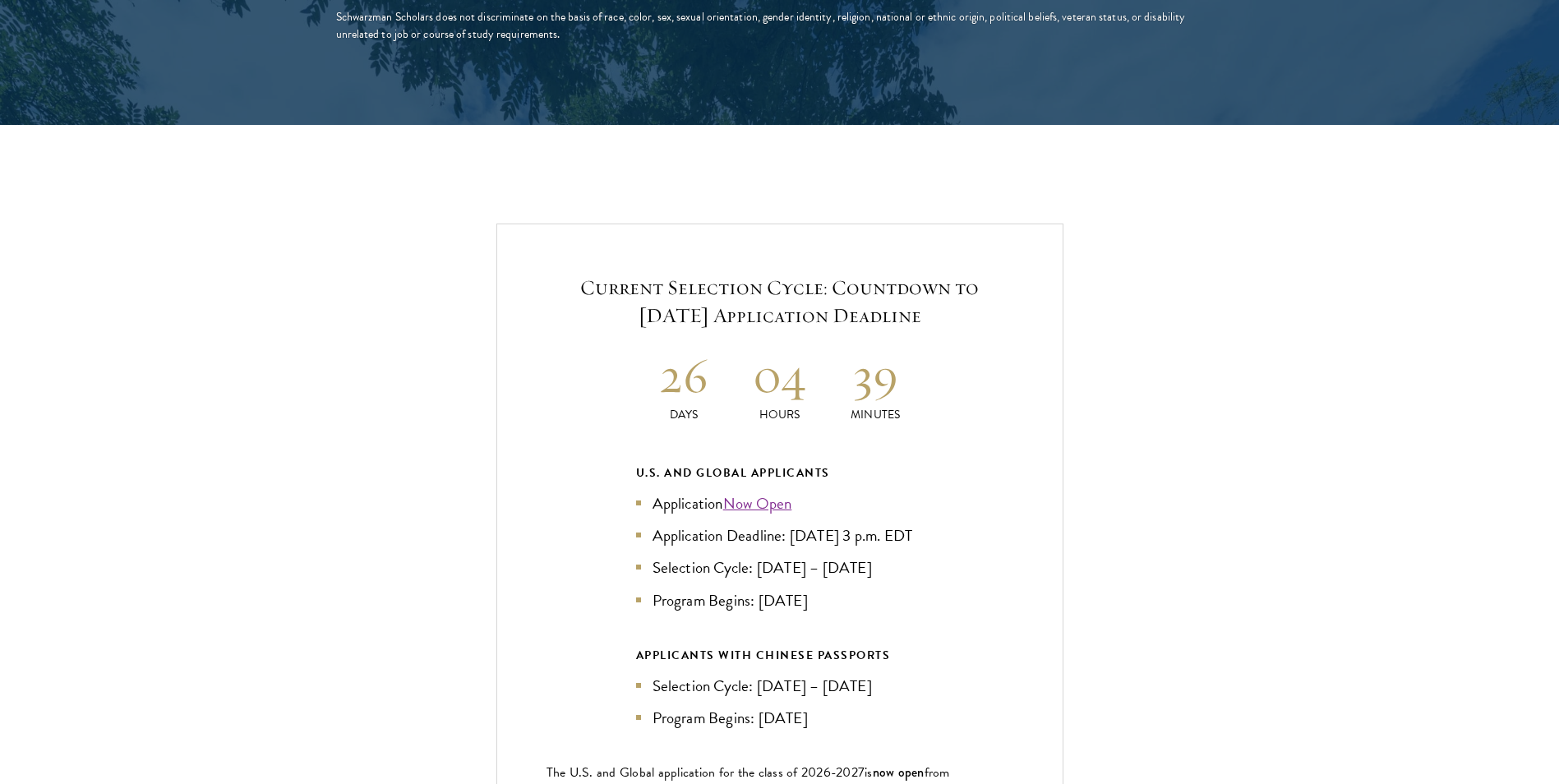
scroll to position [3860, 0]
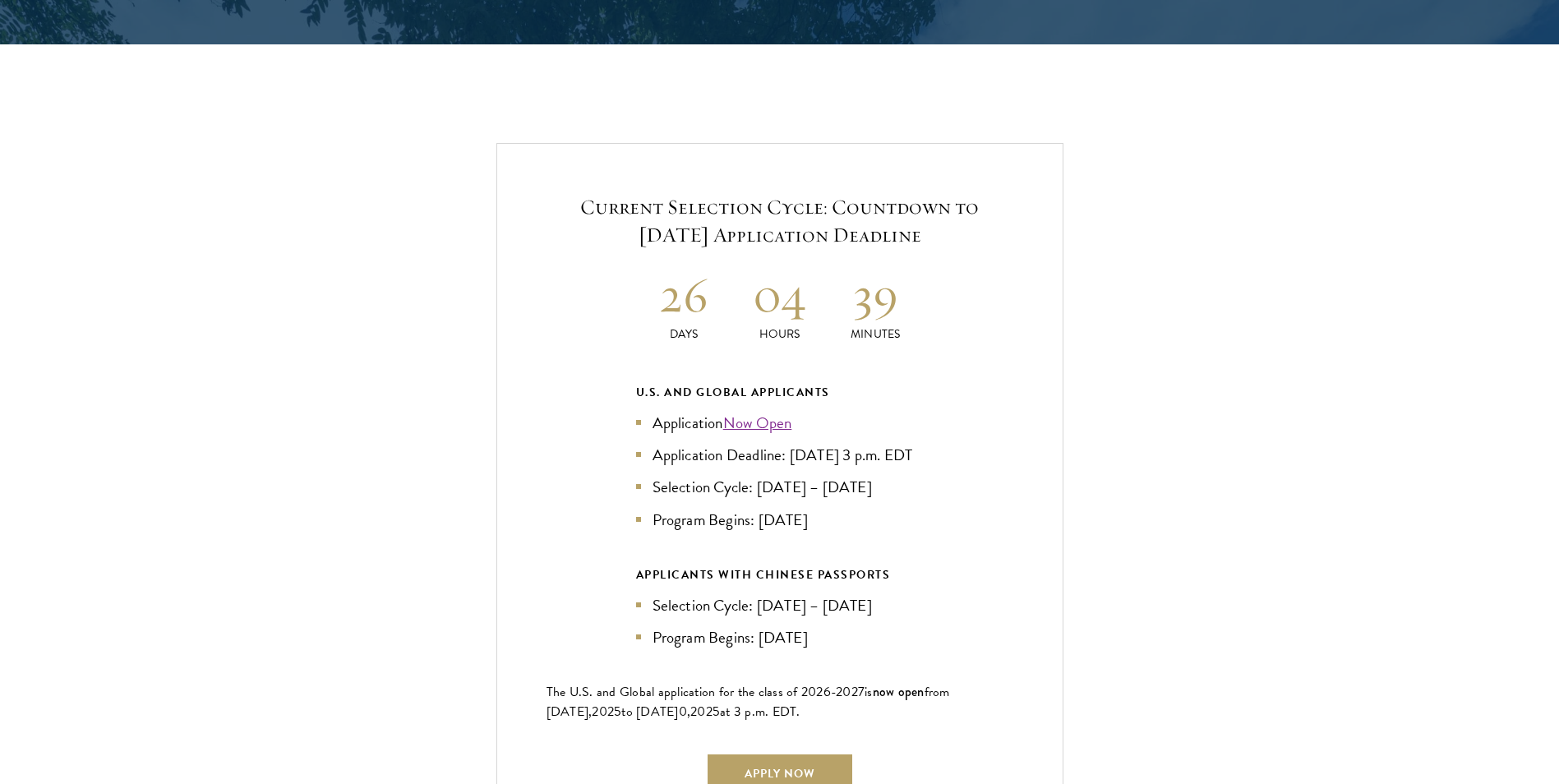
drag, startPoint x: 587, startPoint y: 173, endPoint x: 966, endPoint y: 203, distance: 380.2
click at [966, 203] on h5 "Current Selection Cycle: Countdown to September 10, 2025 Application Deadline" at bounding box center [780, 221] width 467 height 56
drag, startPoint x: 966, startPoint y: 203, endPoint x: 738, endPoint y: 239, distance: 230.8
click at [738, 264] on h2 "04" at bounding box center [780, 294] width 96 height 61
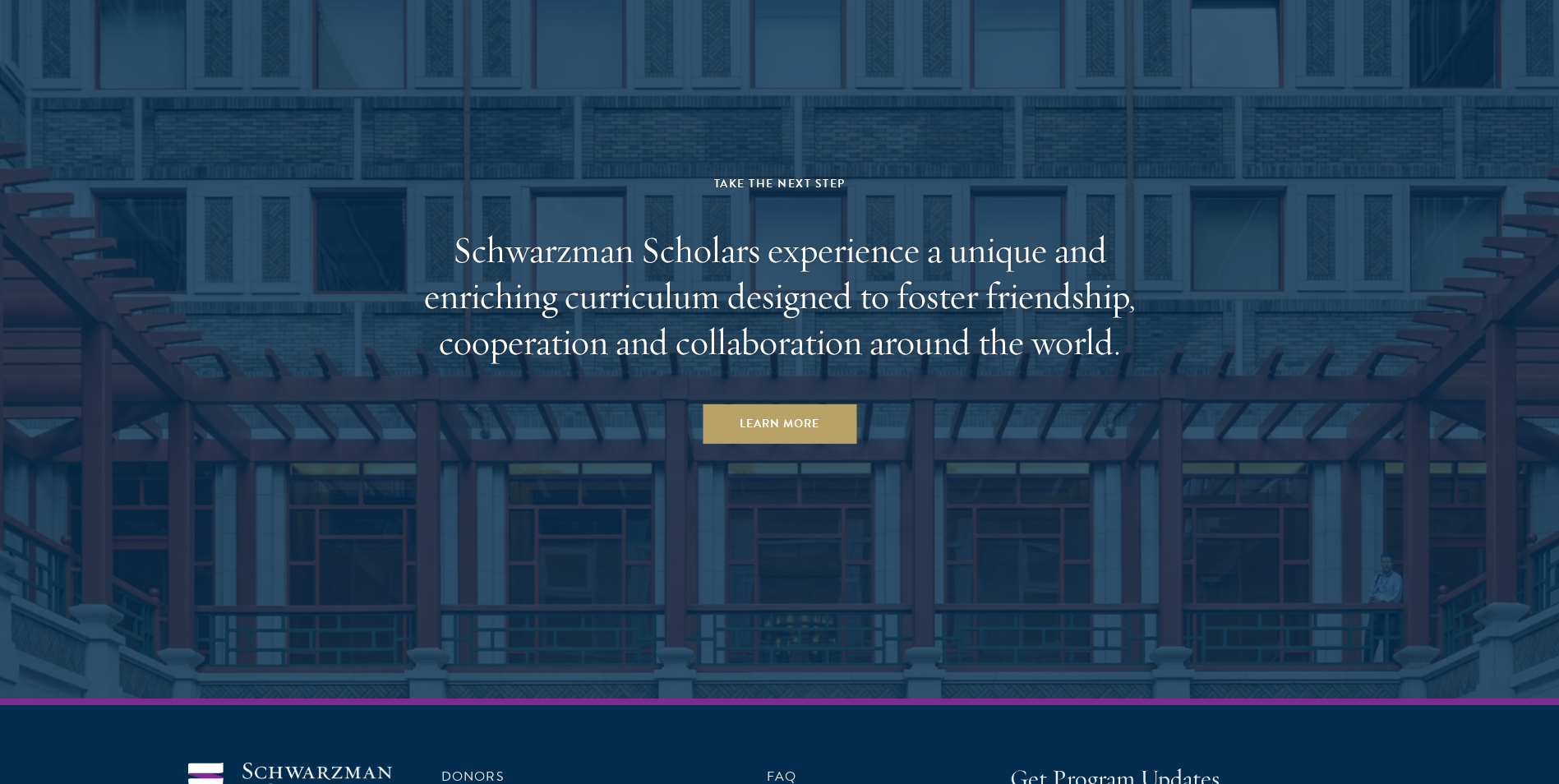
scroll to position [9039, 0]
